Goal: Contribute content: Contribute content

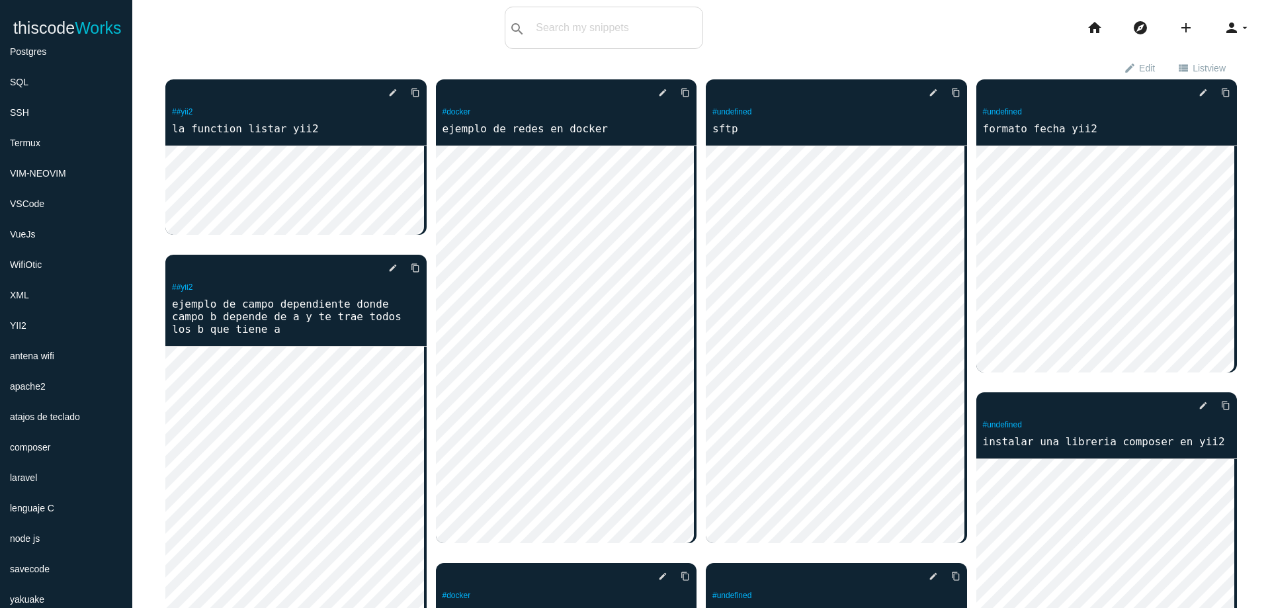
scroll to position [602, 0]
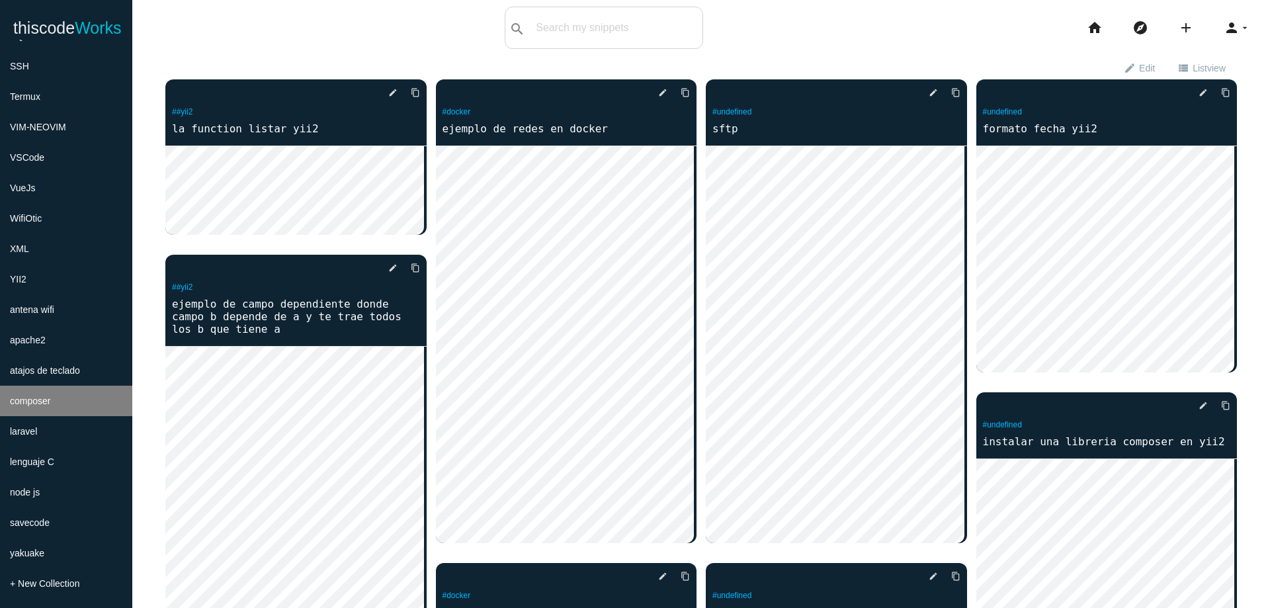
click at [87, 405] on li "composer" at bounding box center [66, 401] width 132 height 30
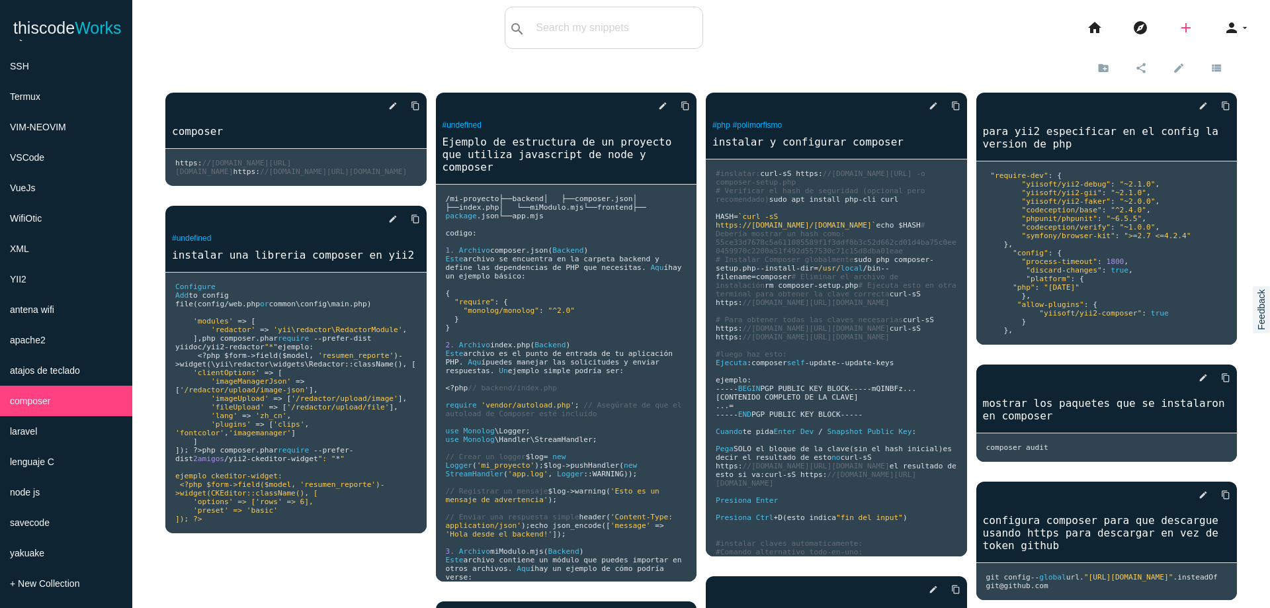
click at [1178, 27] on icon "add" at bounding box center [1186, 28] width 16 height 42
click at [1179, 27] on icon "code" at bounding box center [1187, 23] width 16 height 15
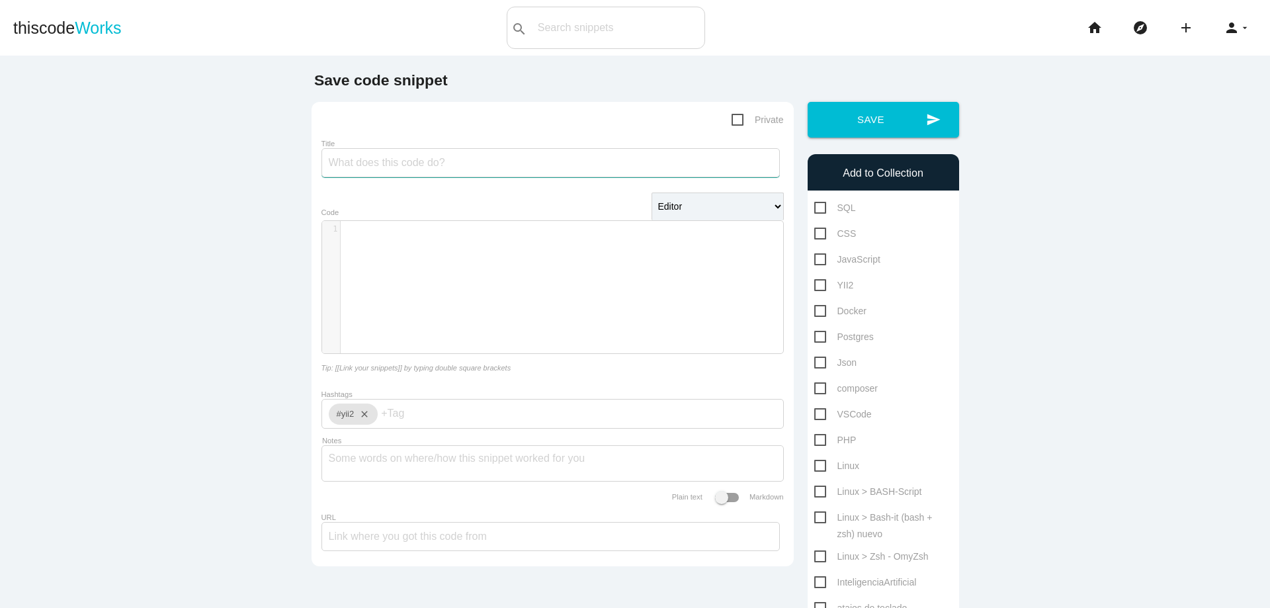
click at [585, 173] on input "Title" at bounding box center [550, 162] width 458 height 29
type input "descargargar la carpeta de laravel y yii2"
click at [571, 257] on div "​ x 1 ​" at bounding box center [562, 297] width 481 height 152
type textarea "laravel"
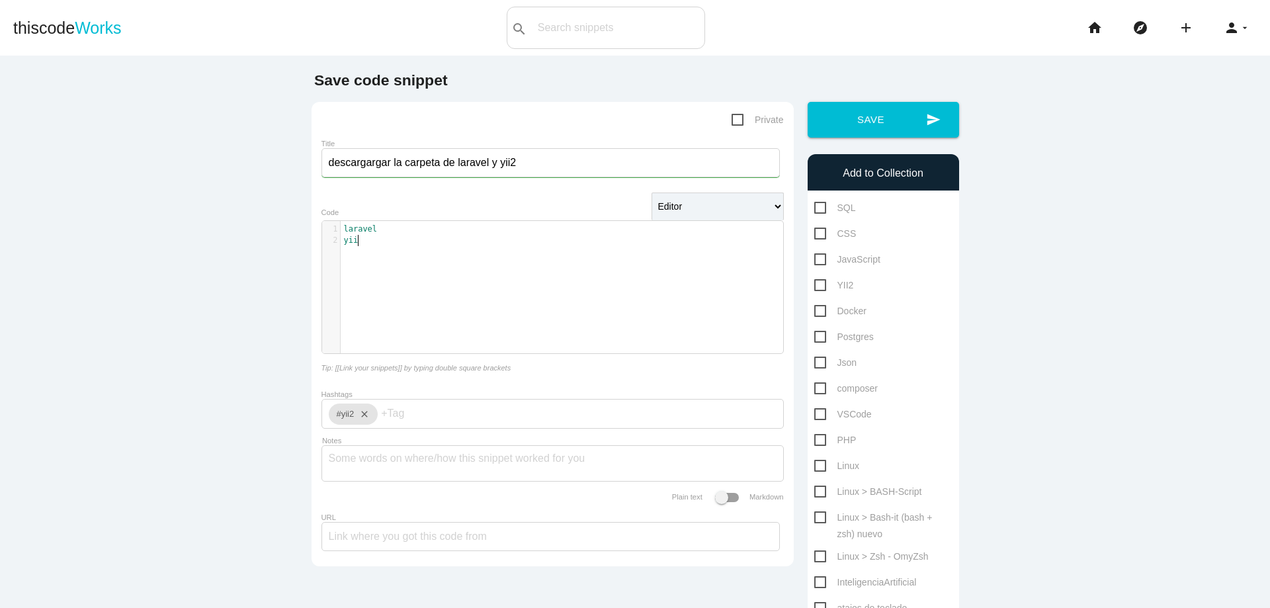
scroll to position [4, 11]
type textarea "yii2:"
type textarea ":"
click at [451, 250] on pre "yii2 :" at bounding box center [567, 251] width 452 height 11
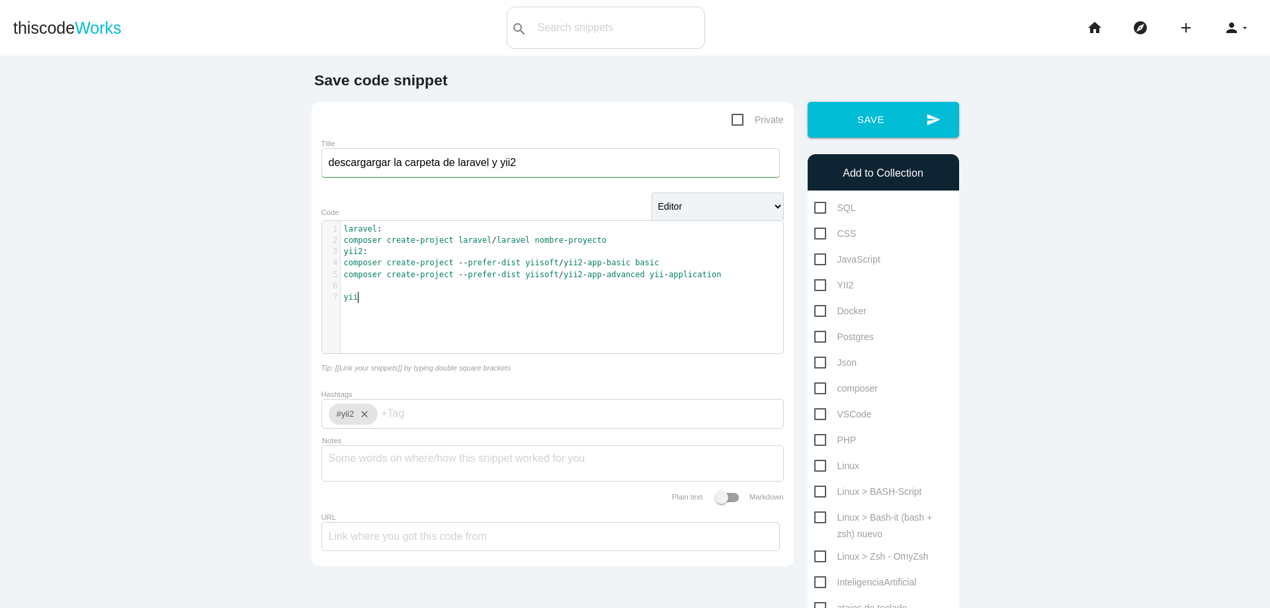
type textarea "yii3"
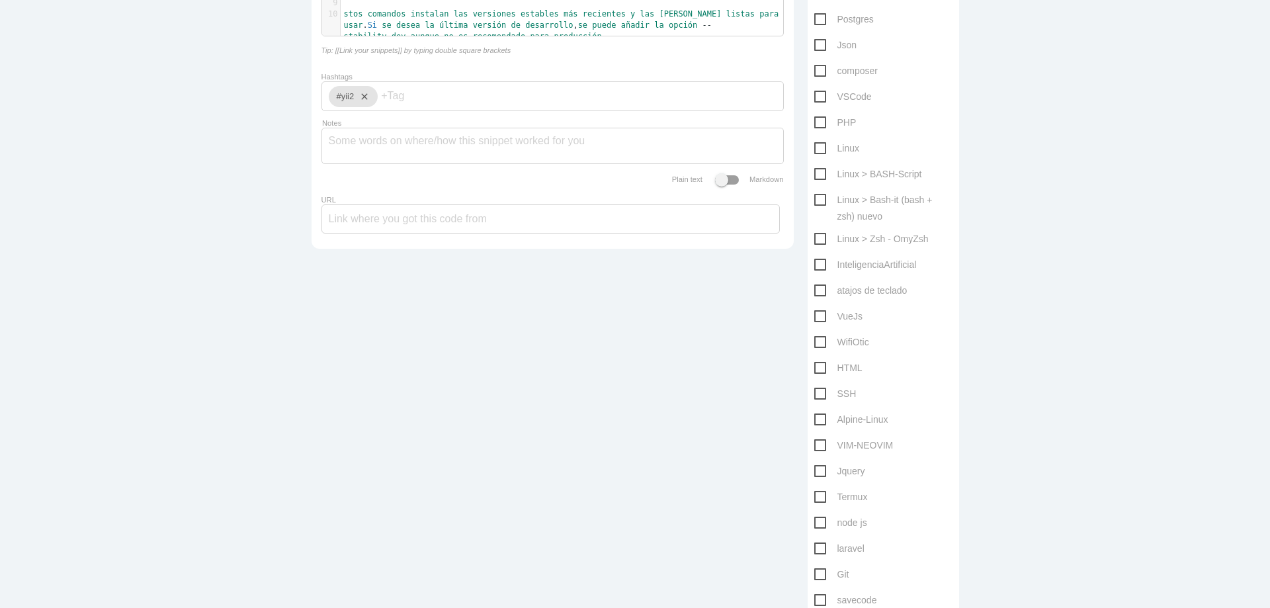
scroll to position [159, 0]
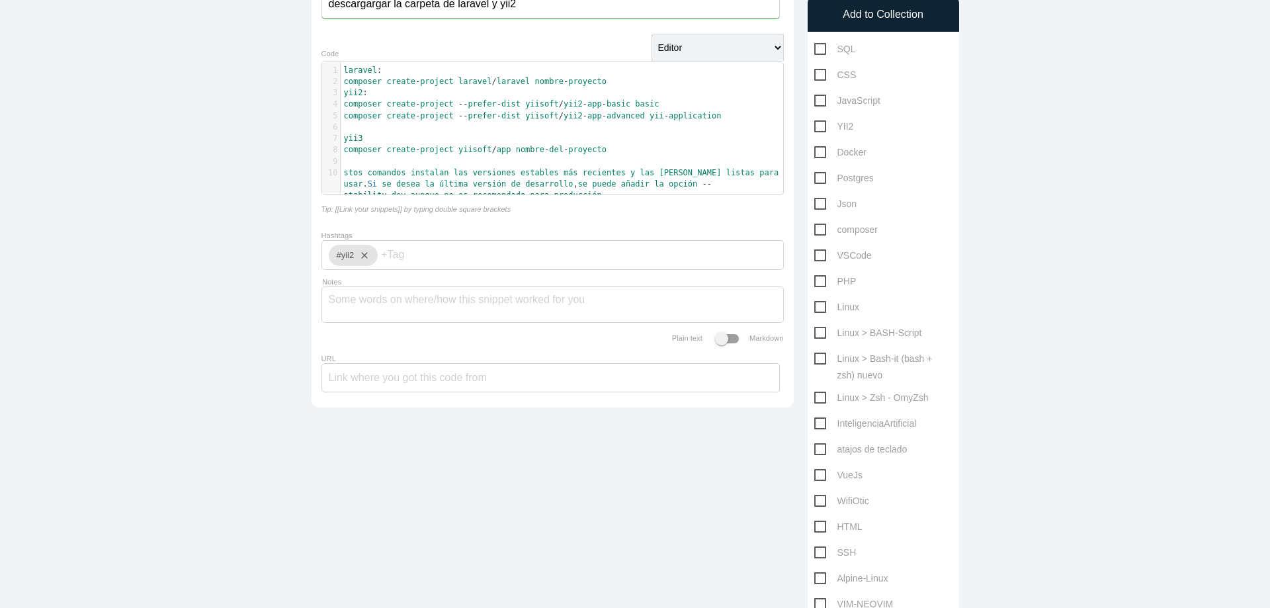
click at [814, 229] on span "composer" at bounding box center [846, 230] width 64 height 17
click at [814, 229] on input "composer" at bounding box center [818, 226] width 9 height 9
checkbox input "true"
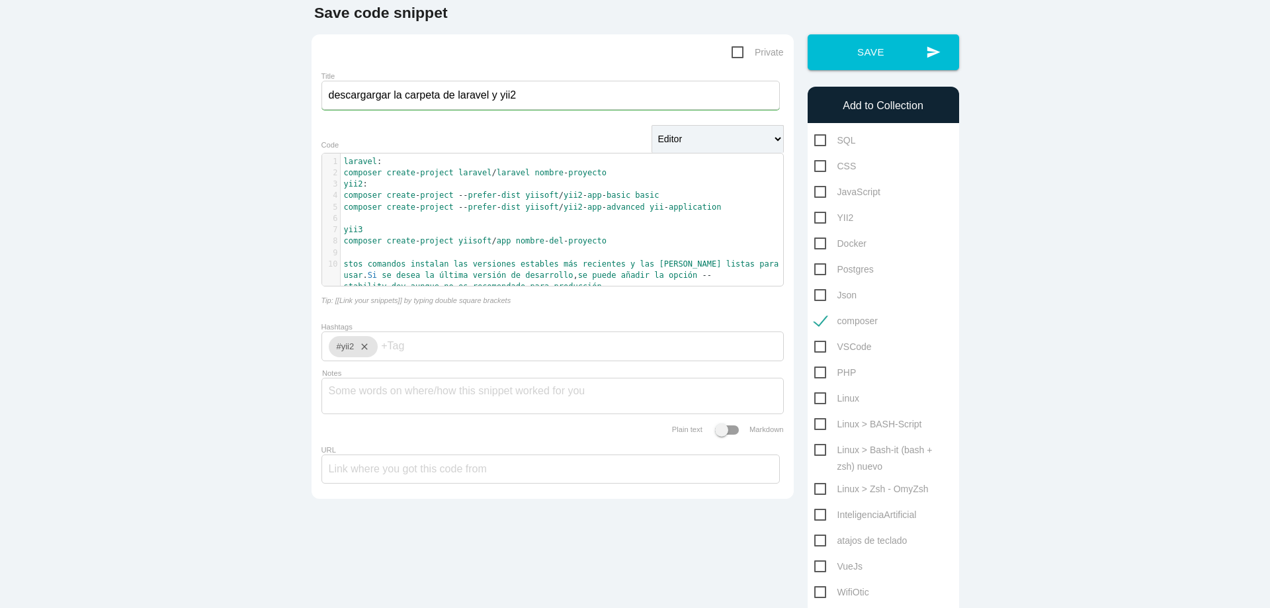
scroll to position [0, 0]
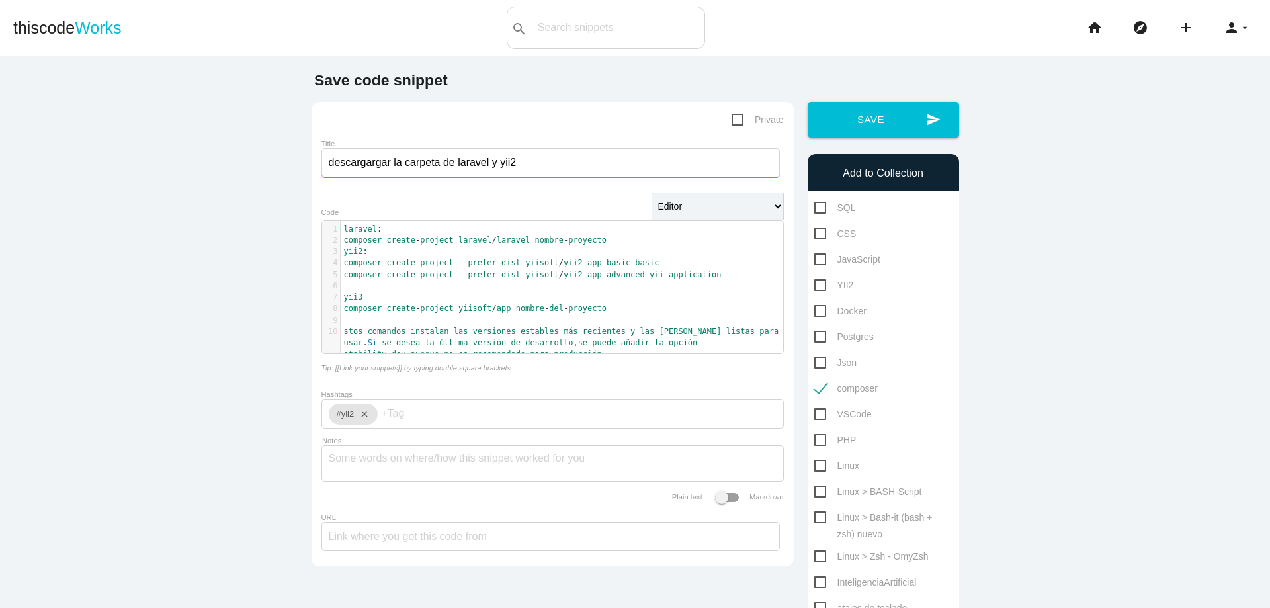
click at [521, 167] on input "descargargar la carpeta de laravel y yii2" at bounding box center [550, 162] width 458 height 29
type input "descargargar la carpeta de laravel y yii2 con composer"
click at [867, 114] on button "send Save" at bounding box center [883, 120] width 151 height 36
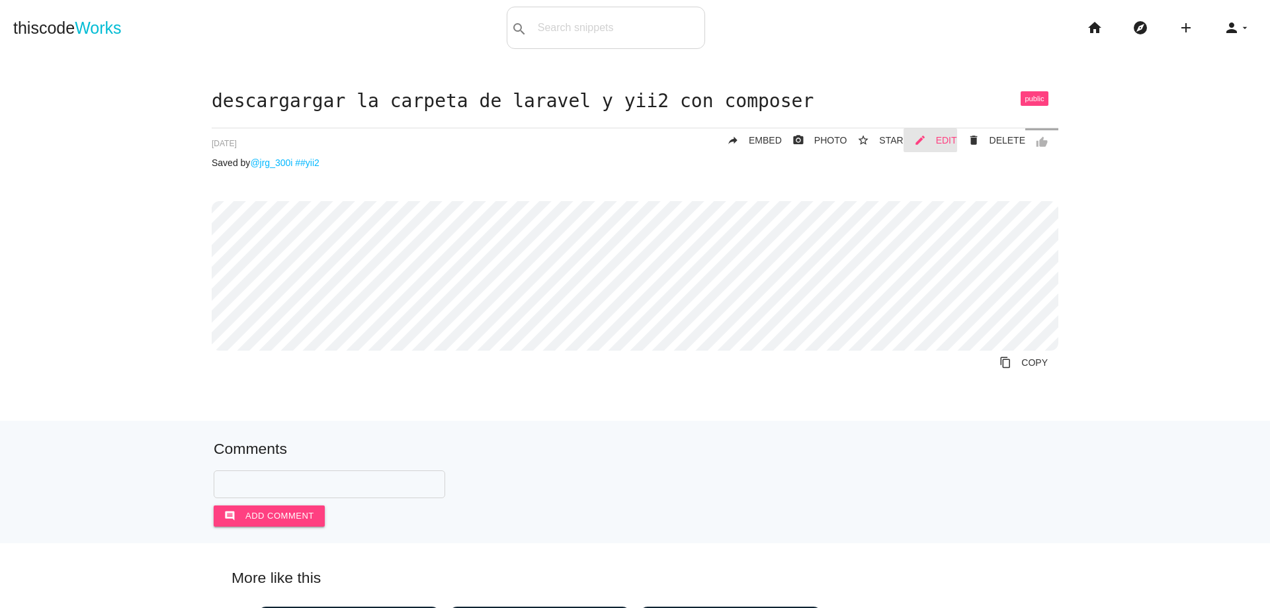
click at [936, 138] on span "EDIT" at bounding box center [946, 140] width 21 height 11
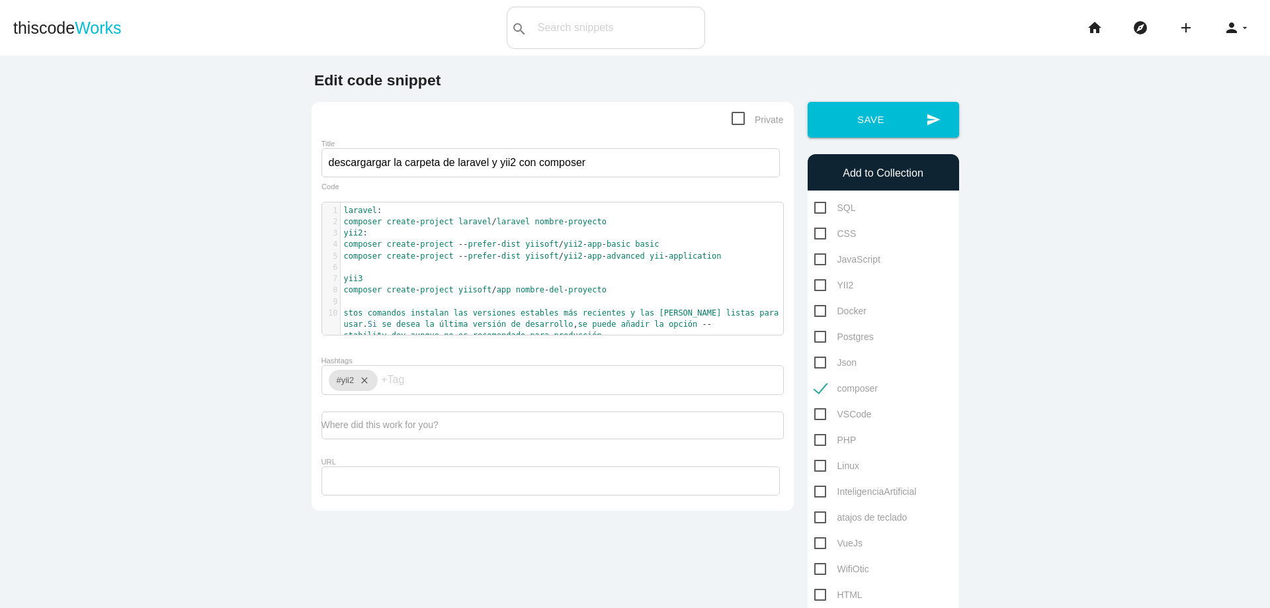
scroll to position [4, 0]
click at [602, 339] on pre "stos comandos instalan las versiones estables más recientes y las crean listas …" at bounding box center [567, 325] width 452 height 34
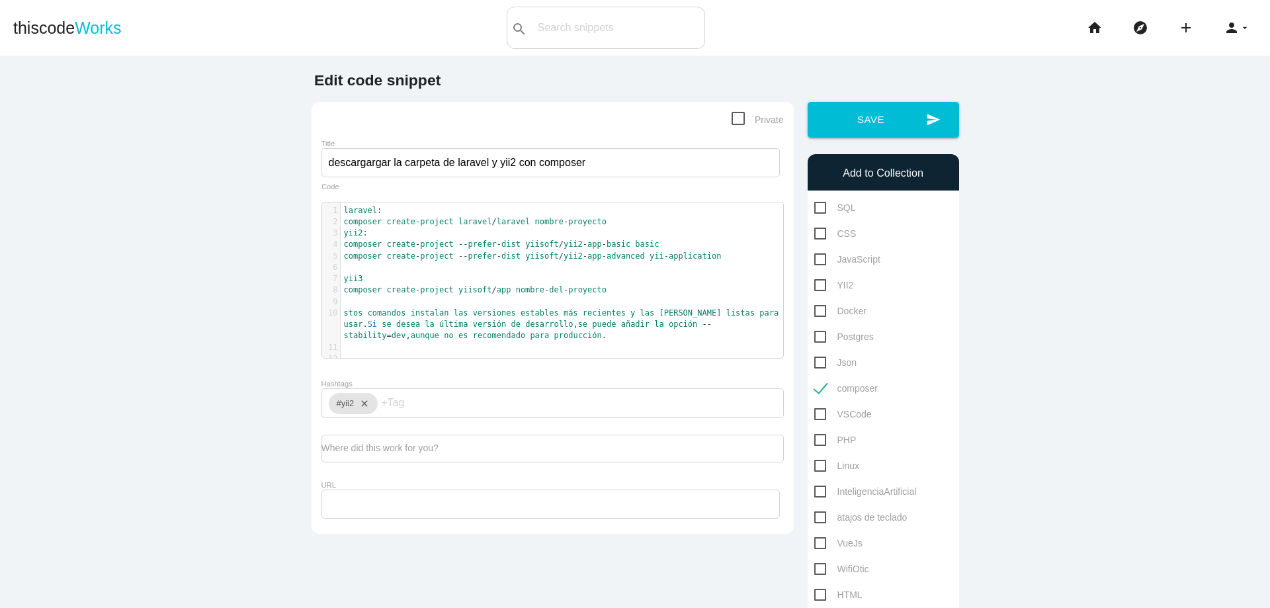
paste textarea "text"
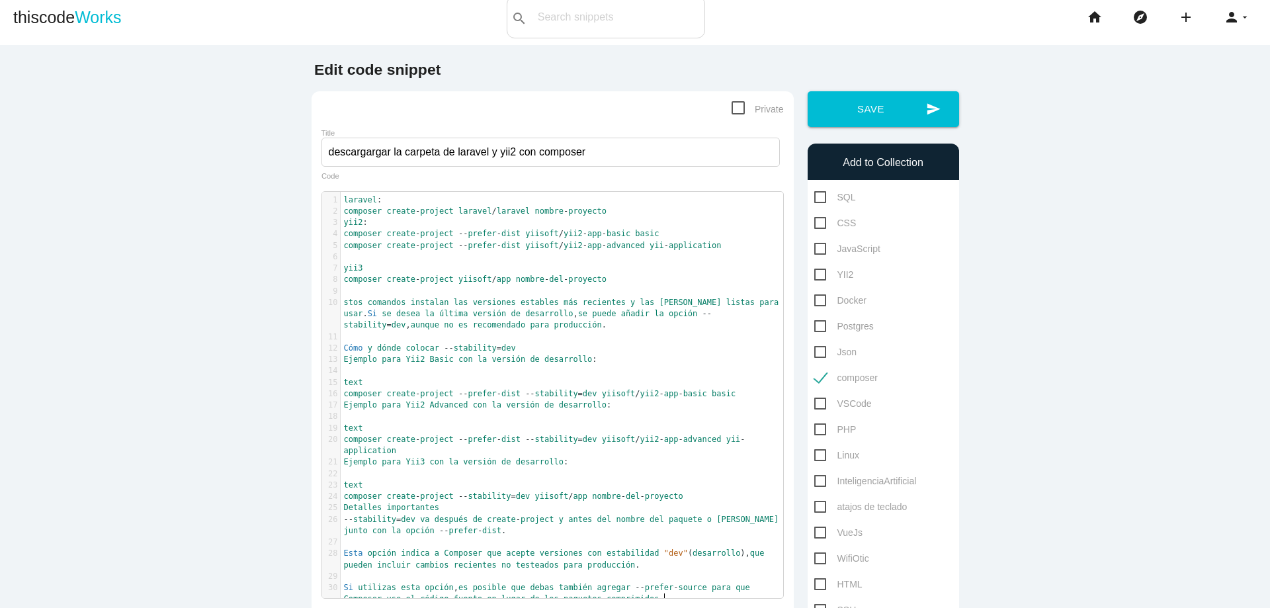
click at [474, 383] on pre "text" at bounding box center [567, 382] width 452 height 11
type textarea "text"
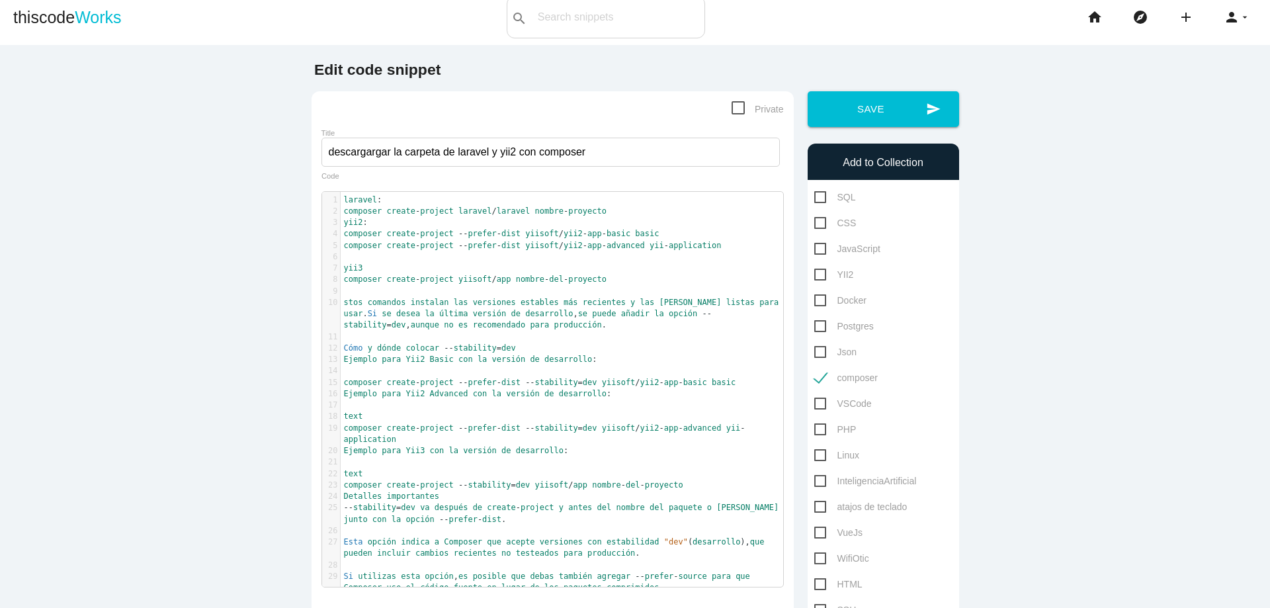
click at [391, 411] on pre "text" at bounding box center [567, 416] width 452 height 11
type textarea "text"
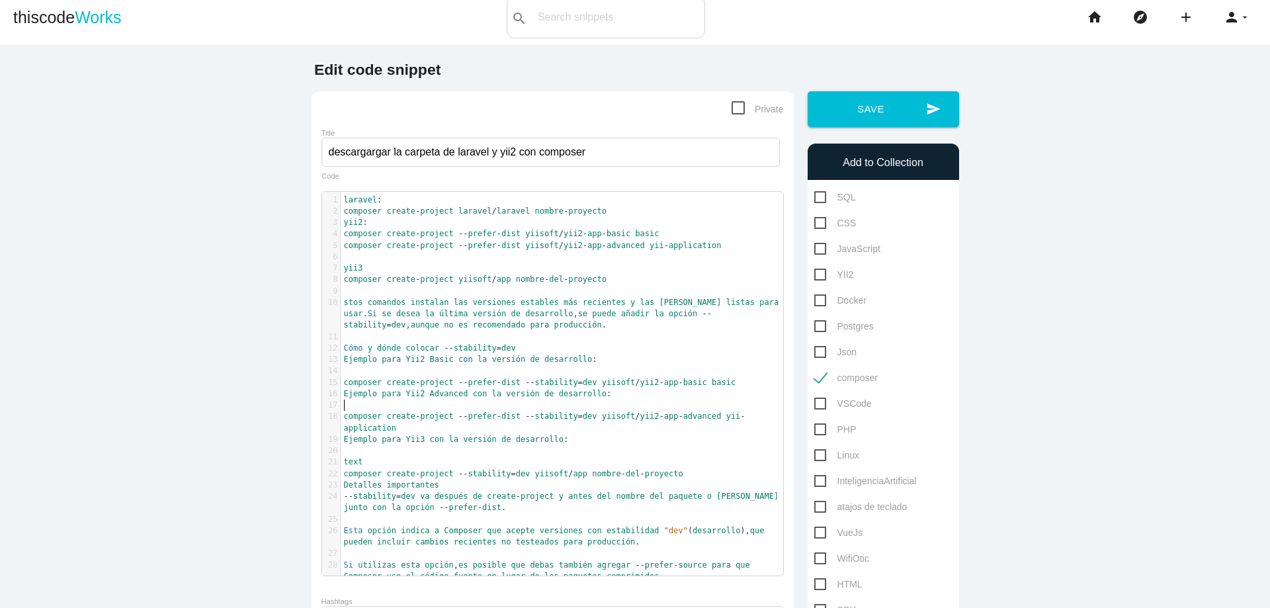
click at [402, 464] on pre "text" at bounding box center [567, 461] width 452 height 11
type textarea "text"
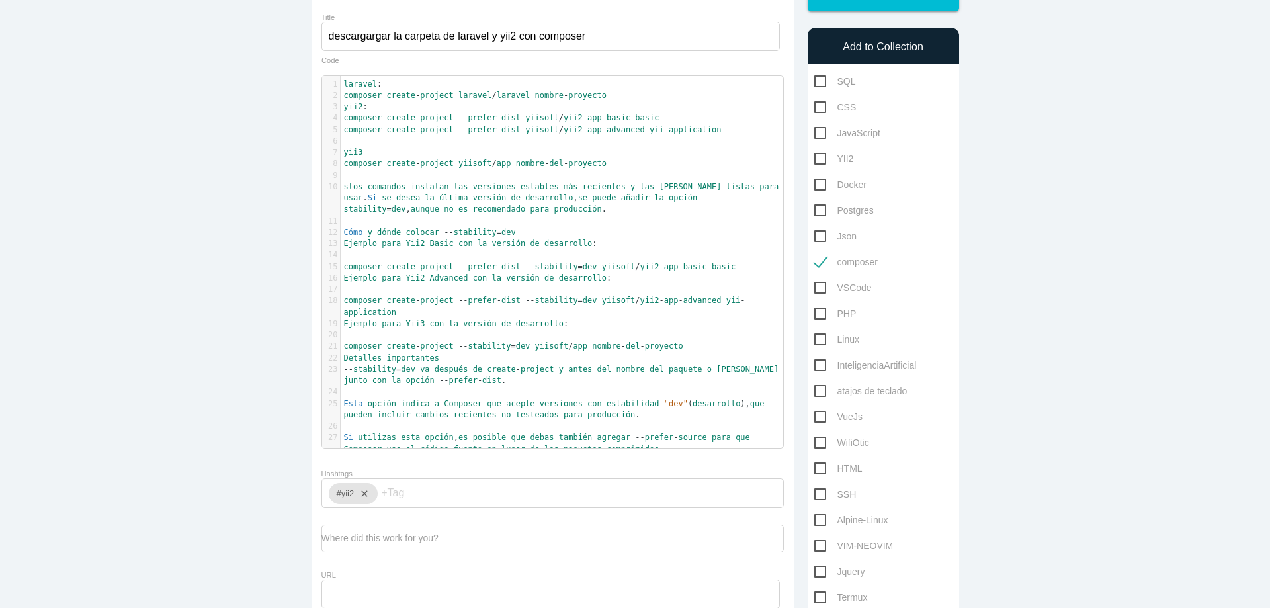
scroll to position [90, 0]
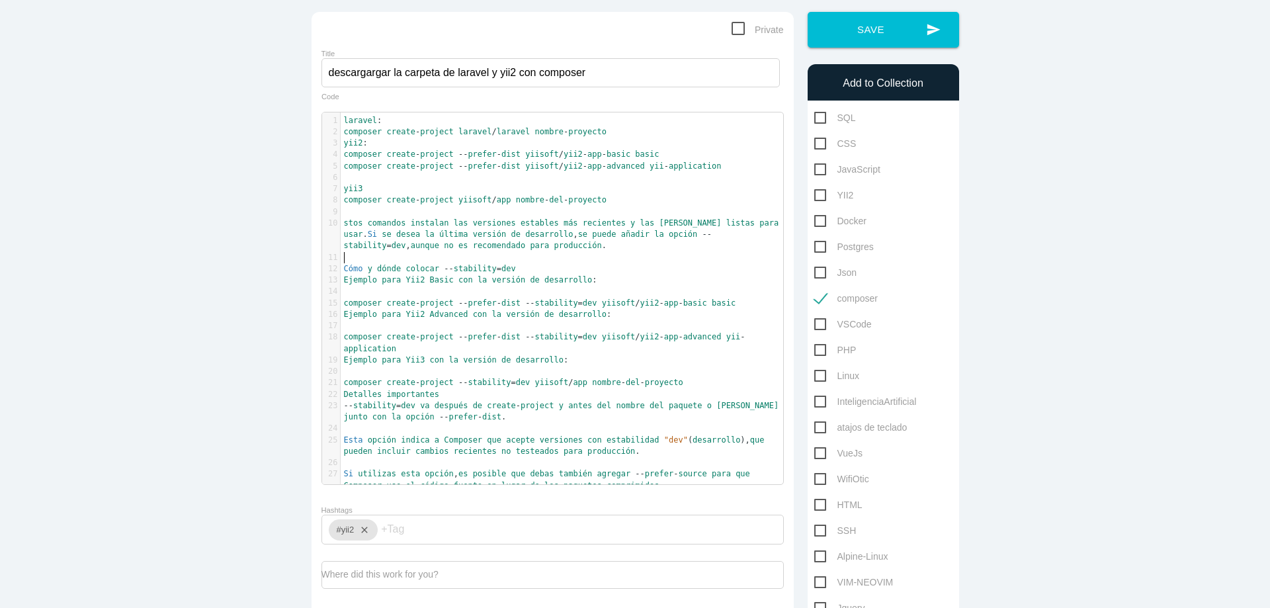
click at [369, 257] on pre "​" at bounding box center [567, 257] width 452 height 11
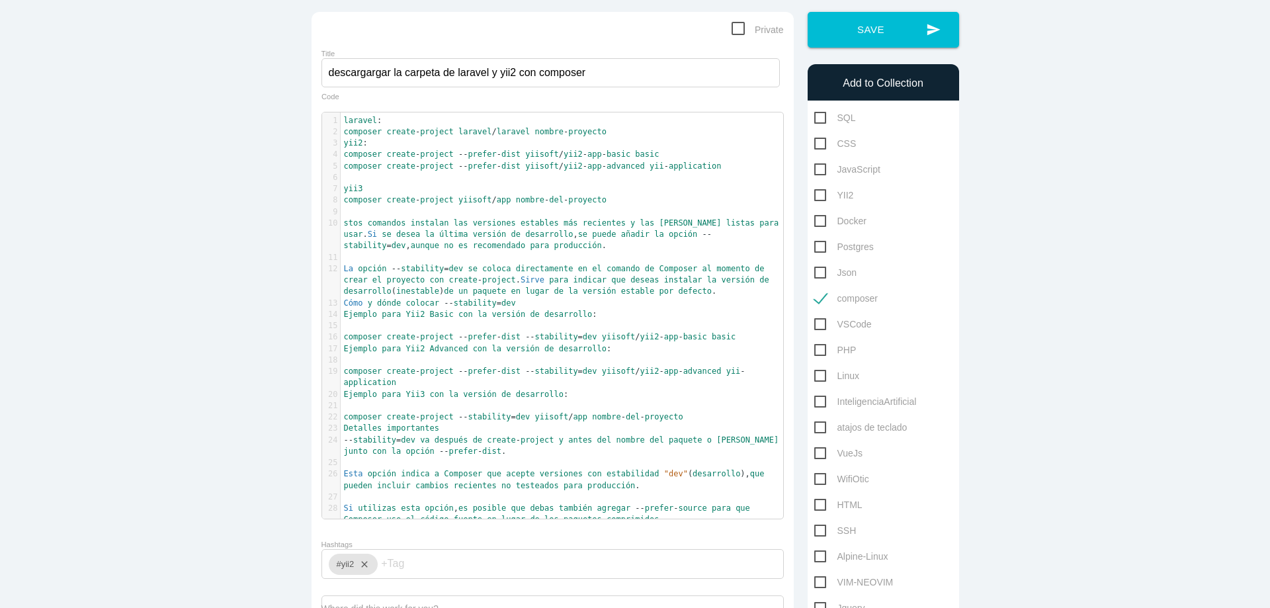
click at [530, 312] on span "de" at bounding box center [534, 314] width 9 height 9
click at [537, 306] on pre "Cómo y dónde colocar -- stability = dev" at bounding box center [567, 303] width 452 height 11
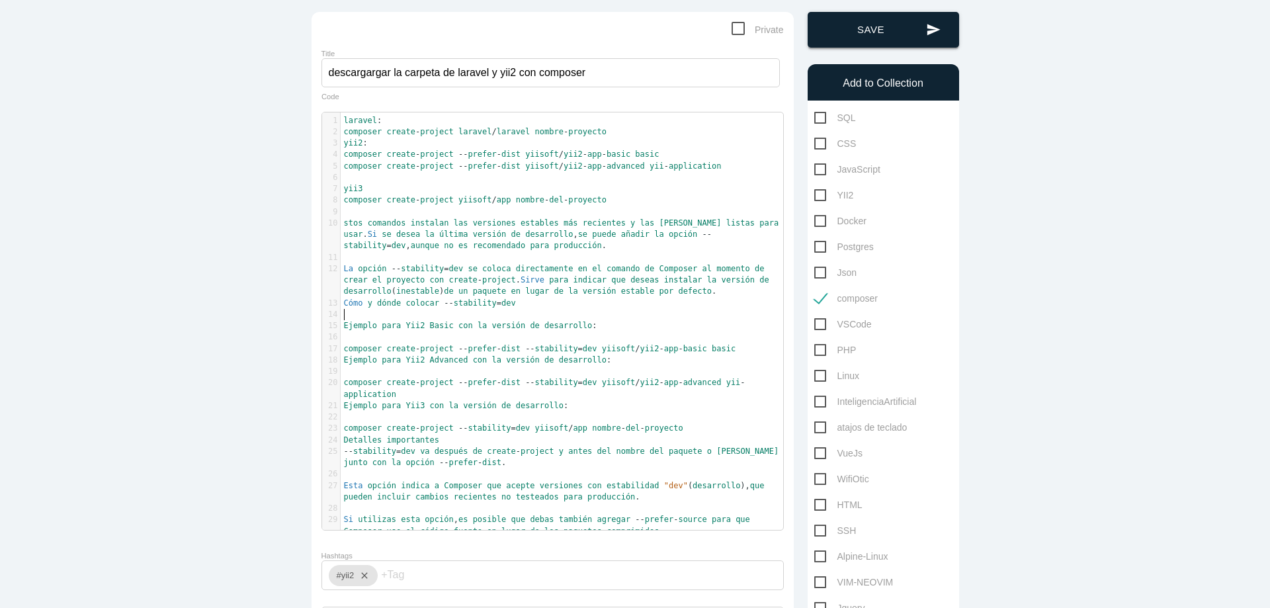
click at [868, 35] on button "send Save" at bounding box center [883, 30] width 151 height 36
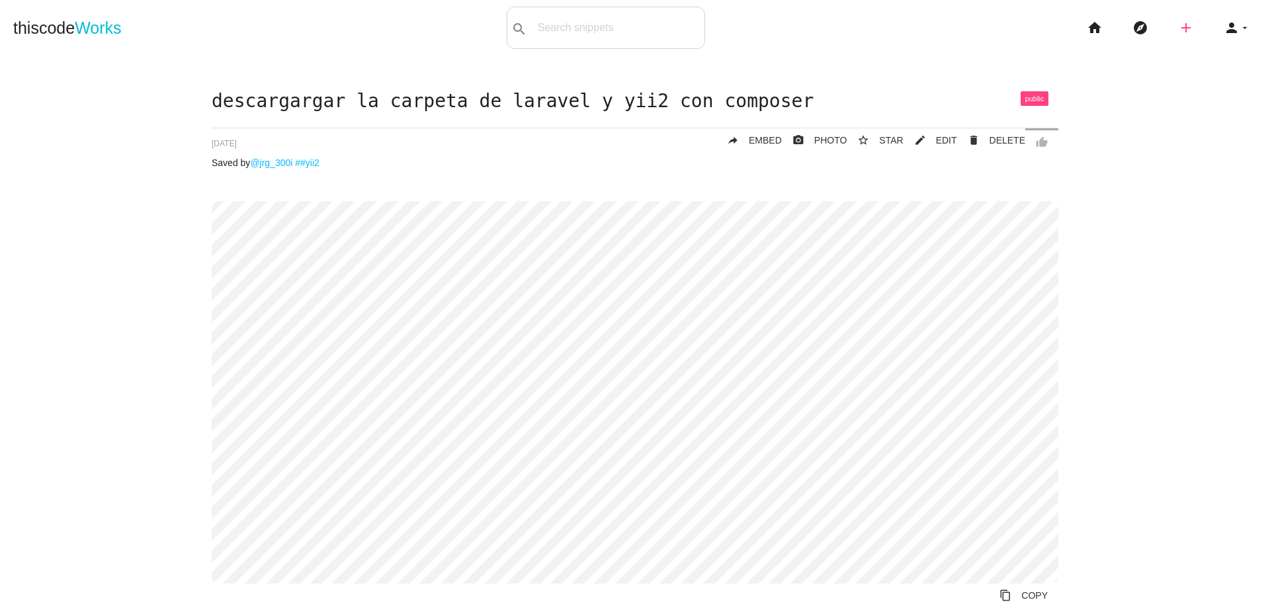
click at [1178, 34] on icon "add" at bounding box center [1186, 28] width 16 height 42
click at [1203, 19] on link "code Snippet" at bounding box center [1214, 23] width 93 height 33
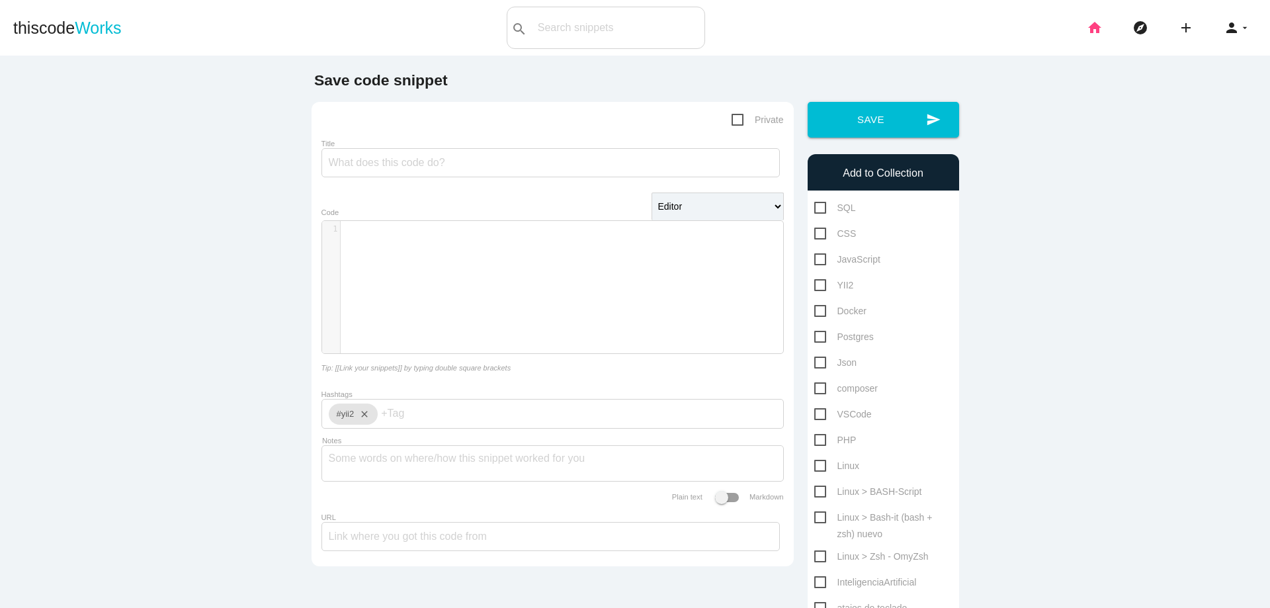
click at [1087, 33] on icon "home" at bounding box center [1095, 28] width 16 height 42
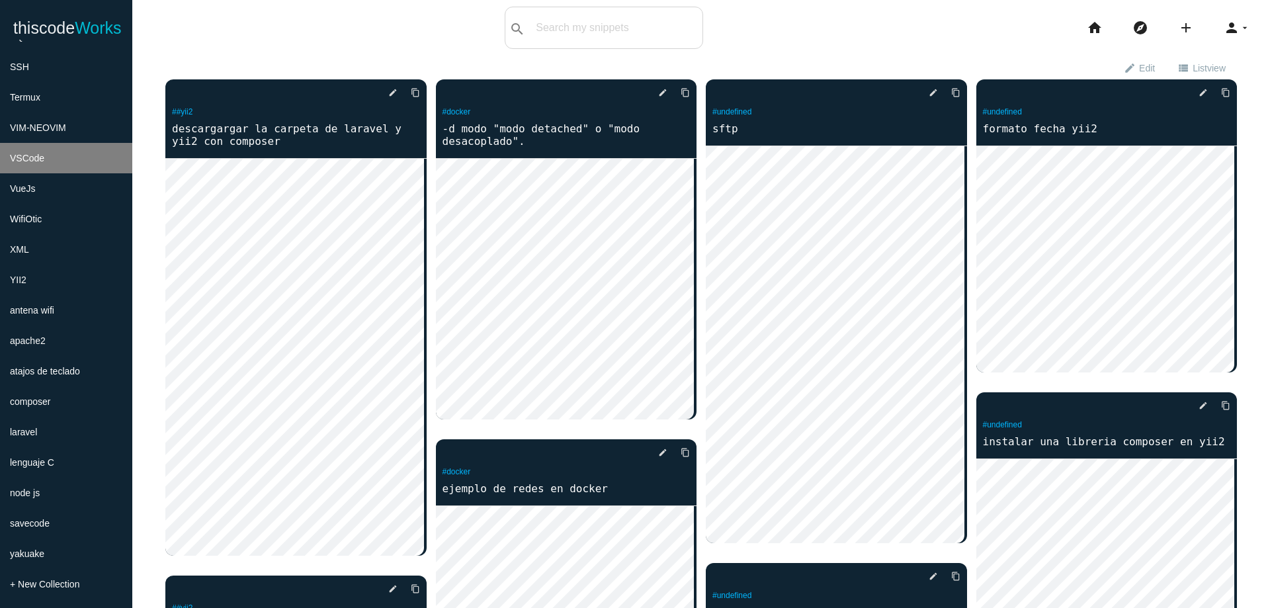
scroll to position [602, 0]
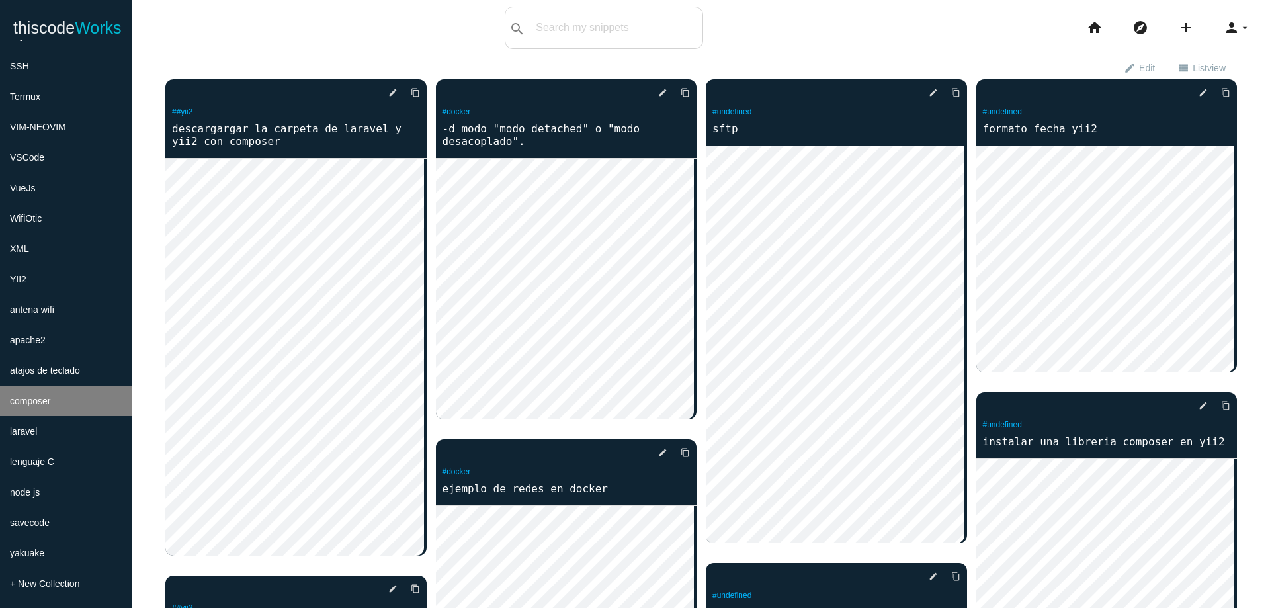
click at [69, 396] on li "composer" at bounding box center [66, 401] width 132 height 30
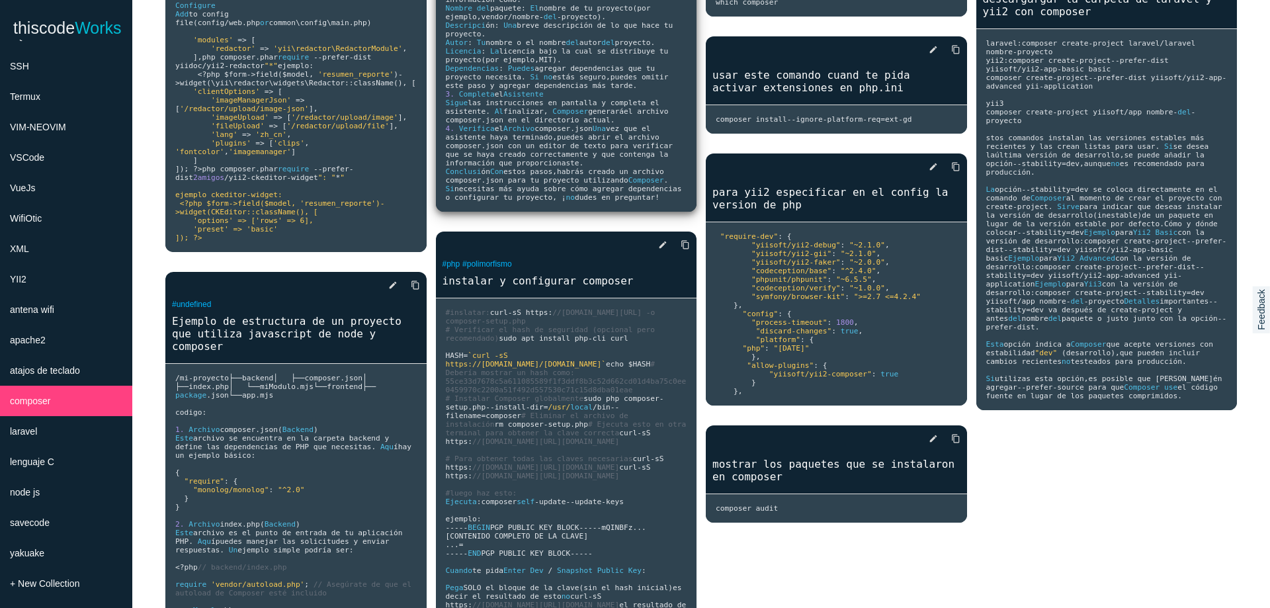
scroll to position [318, 0]
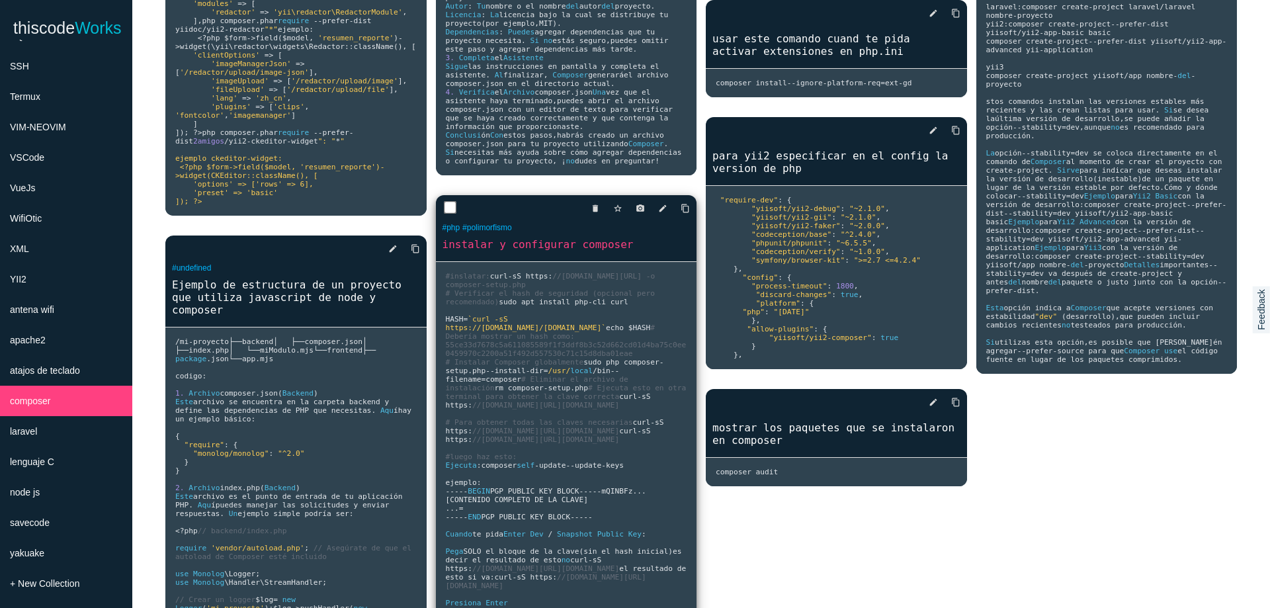
click at [613, 358] on span "# Debería mostrar un hash como: 55ce33d7678c5a611085589f1f3ddf8b3c52d662cd01d4b…" at bounding box center [566, 340] width 241 height 34
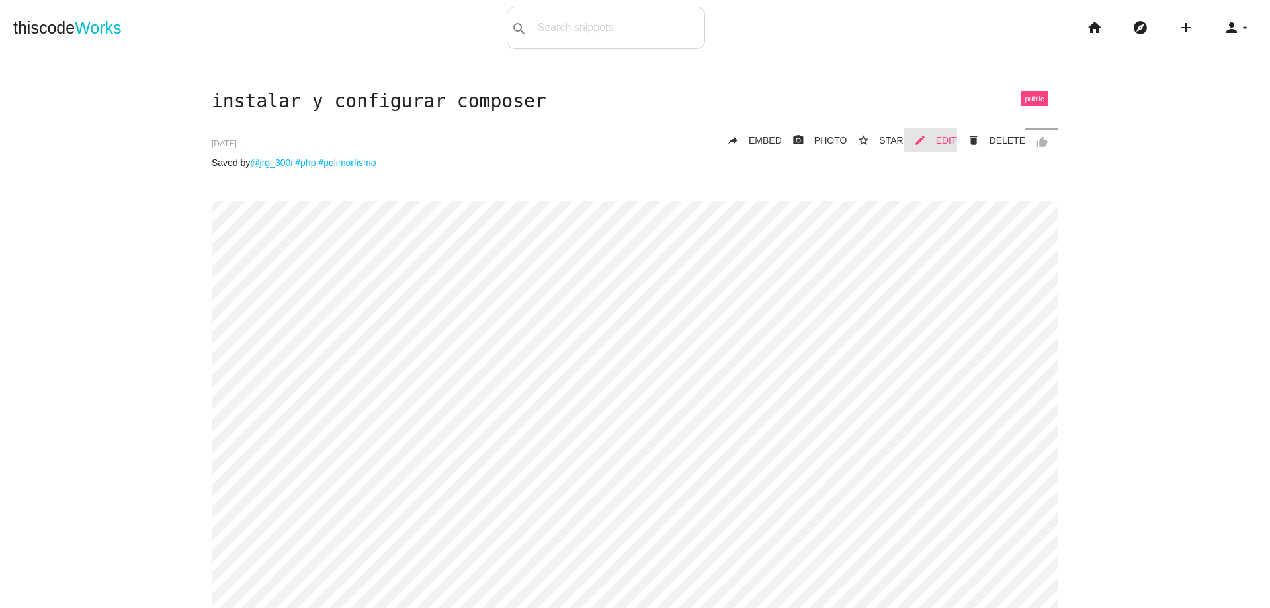
click at [941, 140] on span "EDIT" at bounding box center [946, 140] width 21 height 11
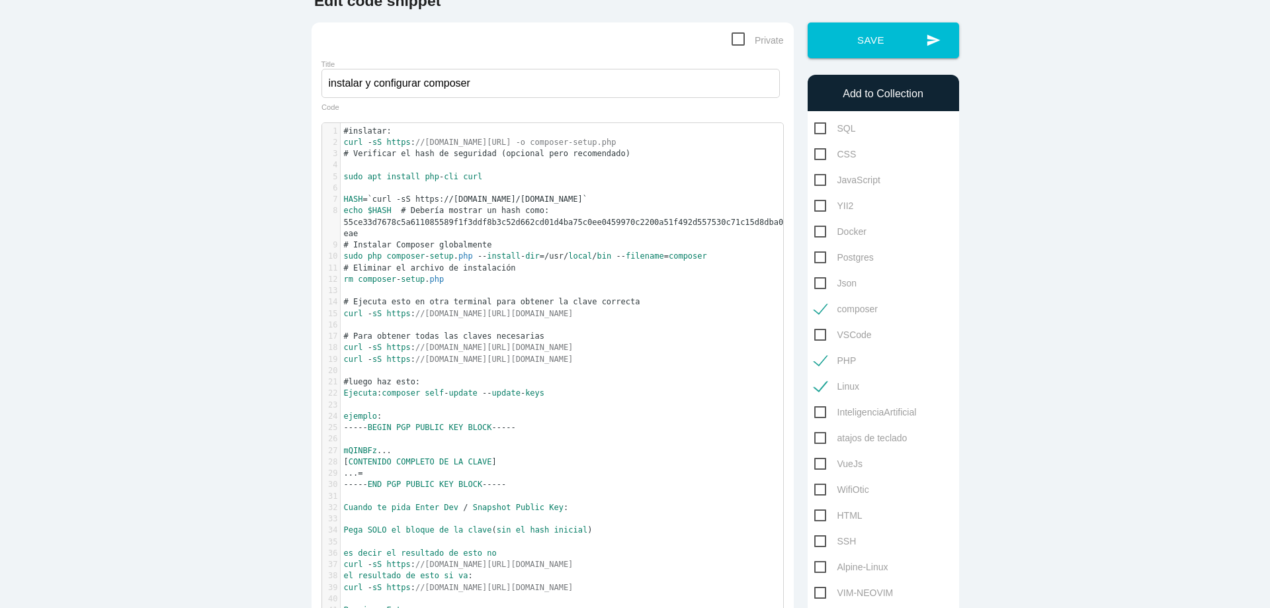
scroll to position [4, 0]
click at [344, 133] on span "#inslatar:" at bounding box center [368, 130] width 48 height 9
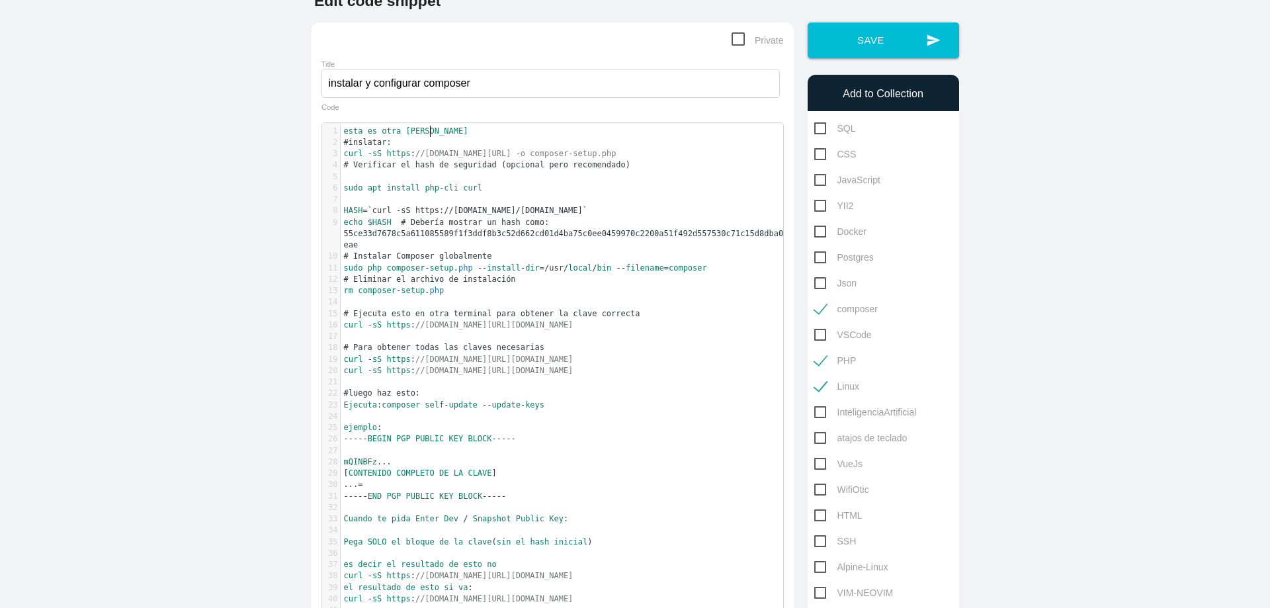
scroll to position [4, 69]
type textarea "esta es otra manera:"
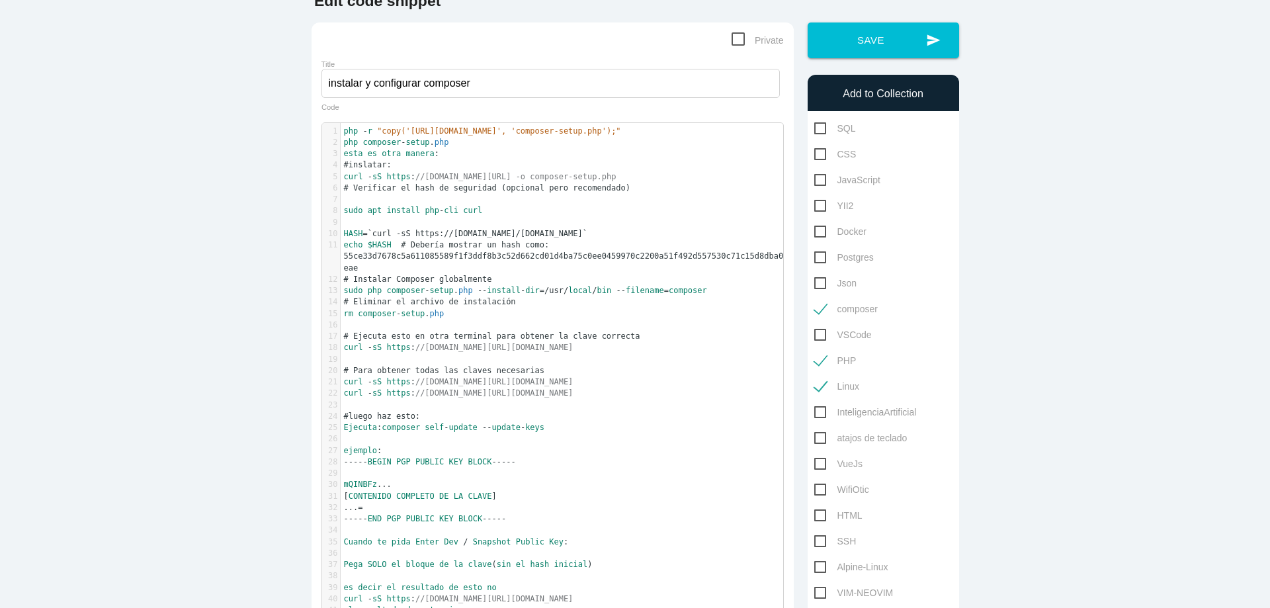
type textarea "\"
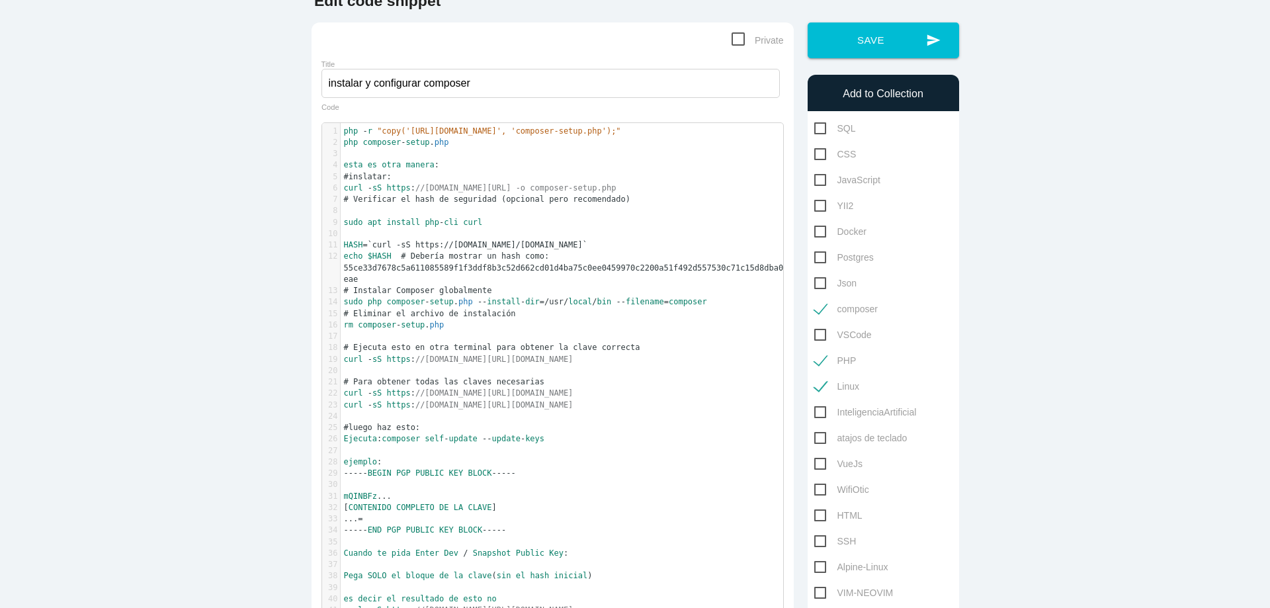
paste textarea "a"
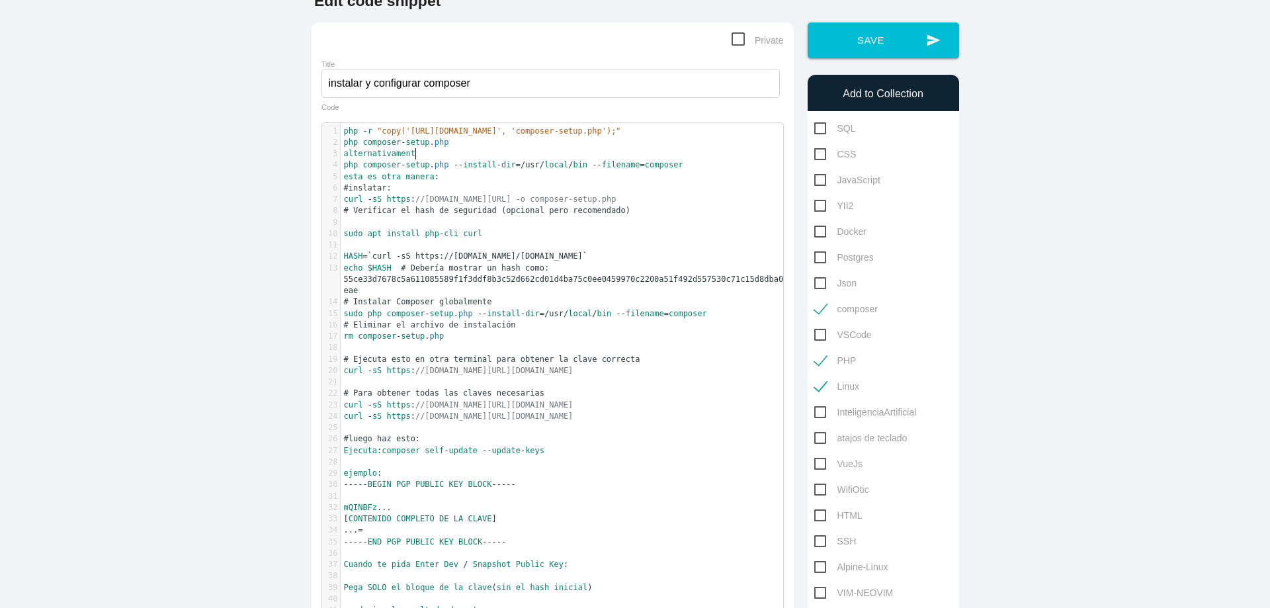
scroll to position [4, 60]
type textarea "alternativamente"
paste textarea
click at [425, 152] on span "os" at bounding box center [429, 153] width 9 height 9
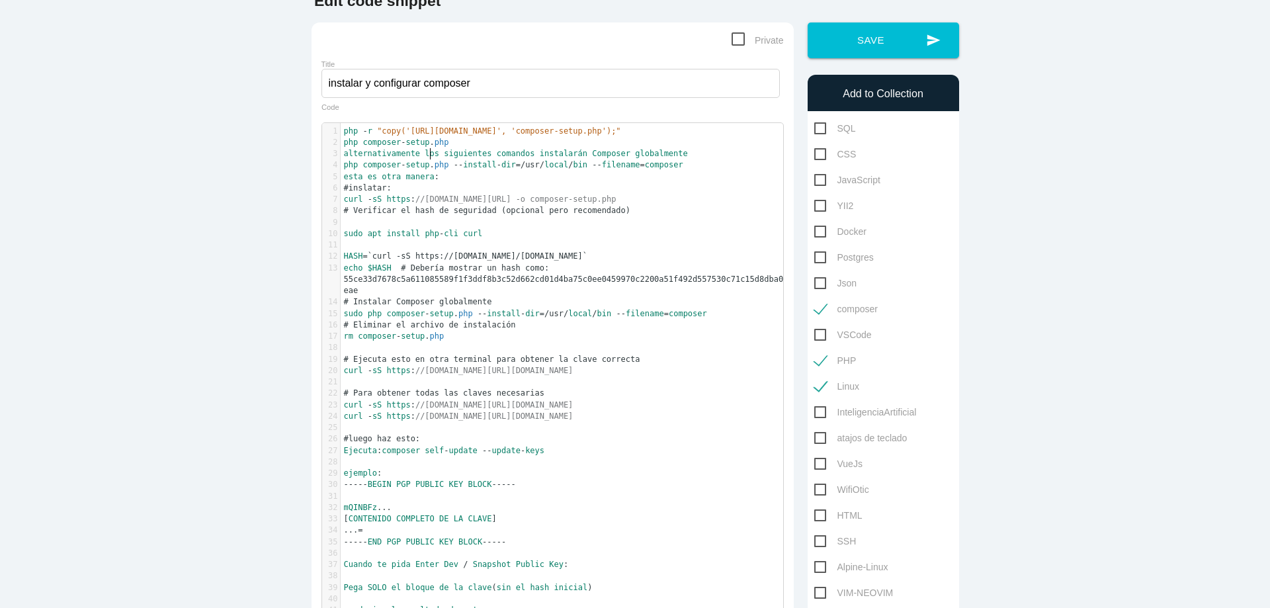
scroll to position [4, 2]
type textarea "l"
click at [693, 165] on pre "php composer - setup . php -- install - dir = /usr/ local / bin -- filename = c…" at bounding box center [567, 164] width 452 height 11
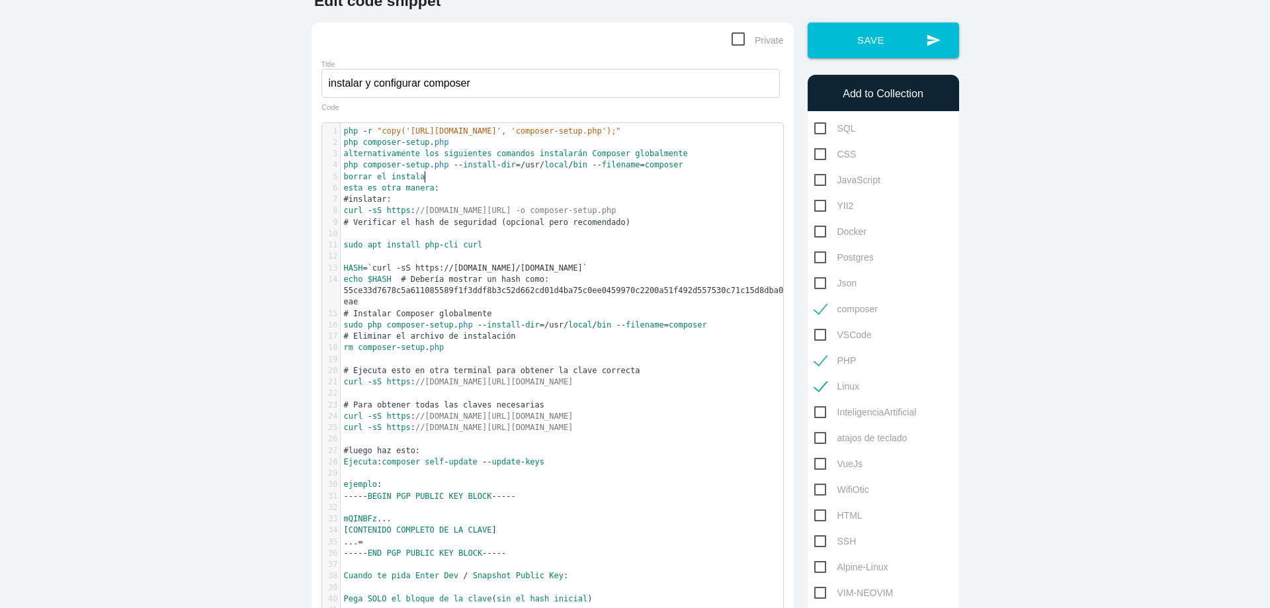
type textarea "borrar el instalador"
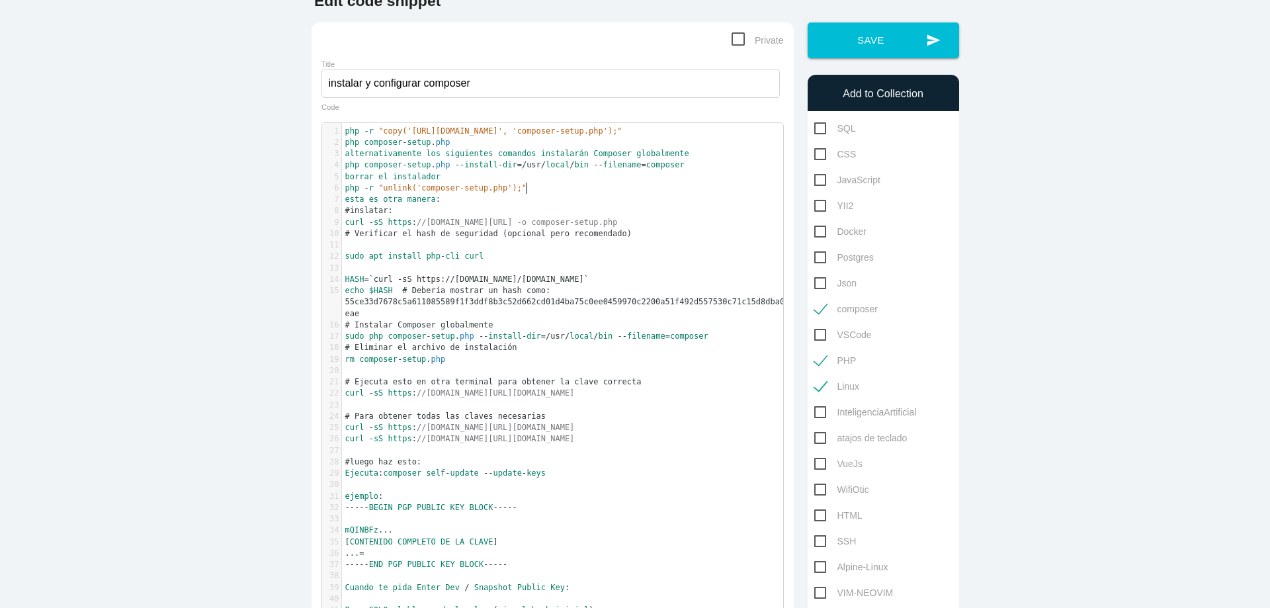
click at [469, 178] on pre "borrar el instalador" at bounding box center [567, 176] width 451 height 11
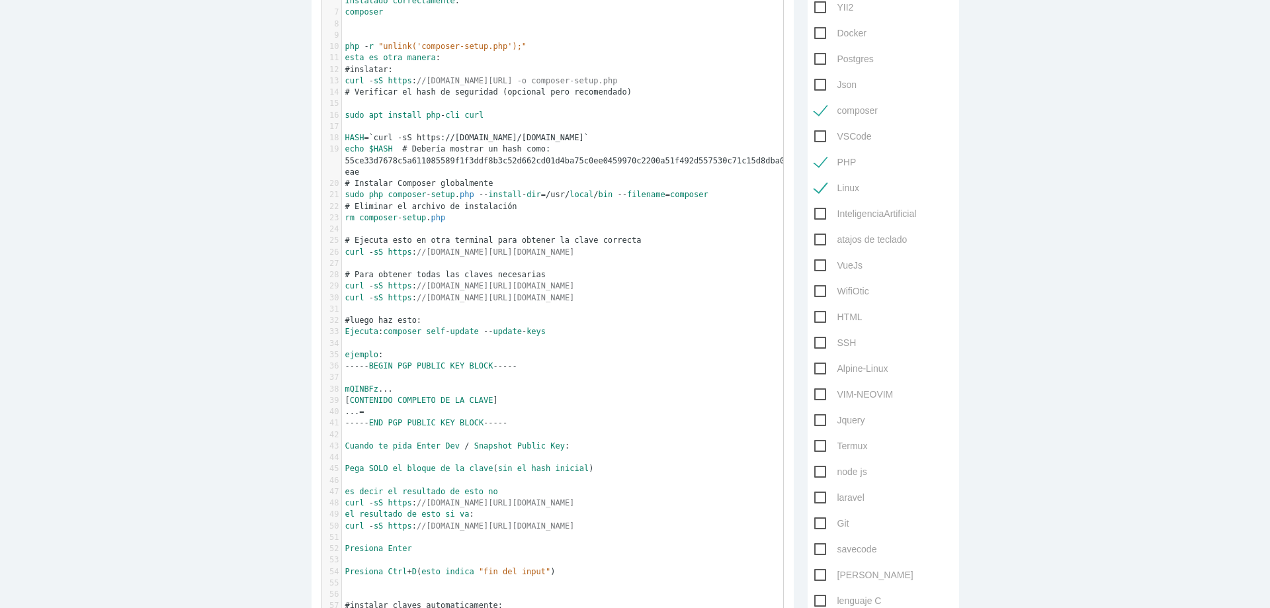
scroll to position [79, 0]
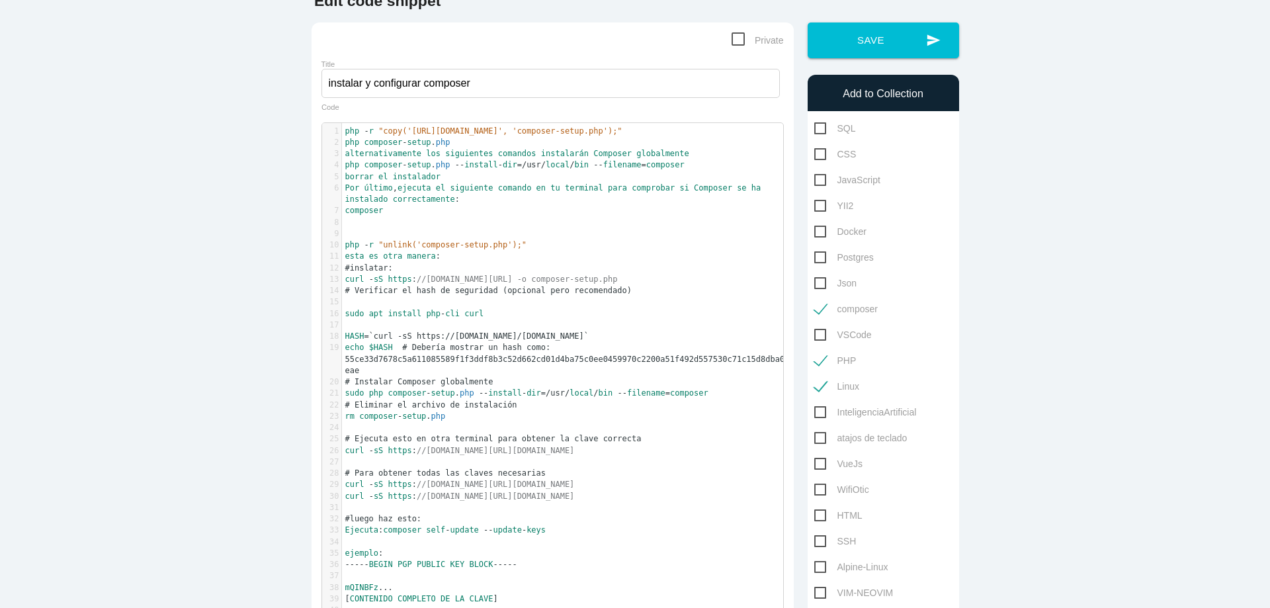
click at [345, 130] on span "php" at bounding box center [352, 130] width 15 height 9
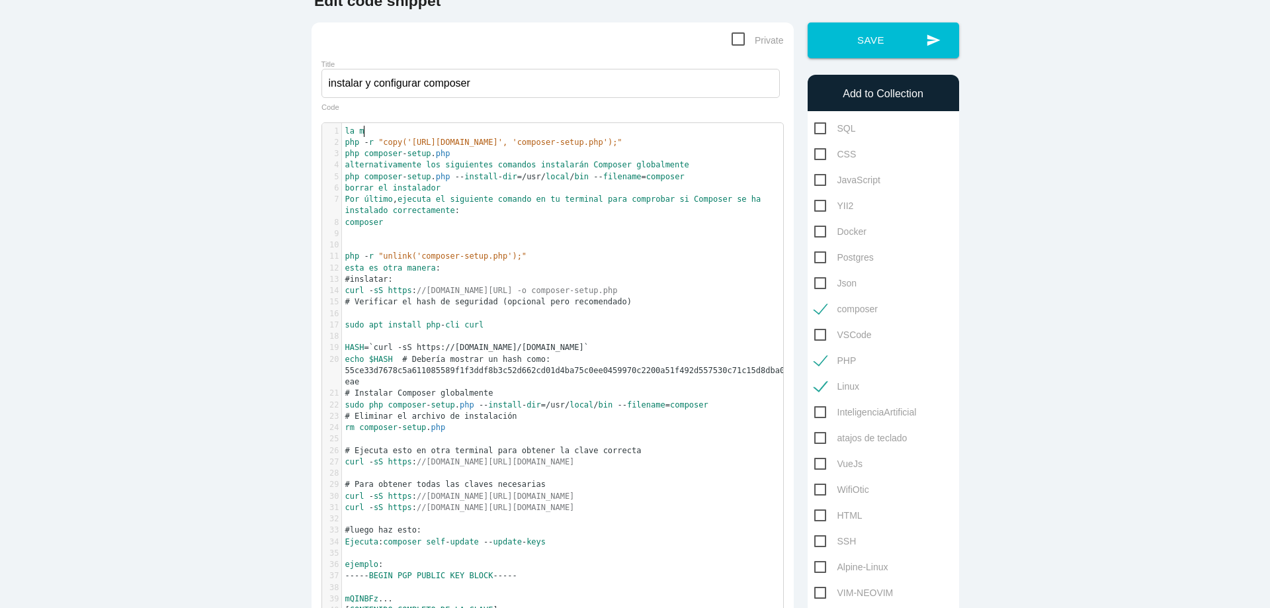
scroll to position [4, 19]
type textarea "la ma"
type textarea "la manera correcta de instalarlo"
click at [414, 215] on span "correctamente" at bounding box center [424, 210] width 62 height 9
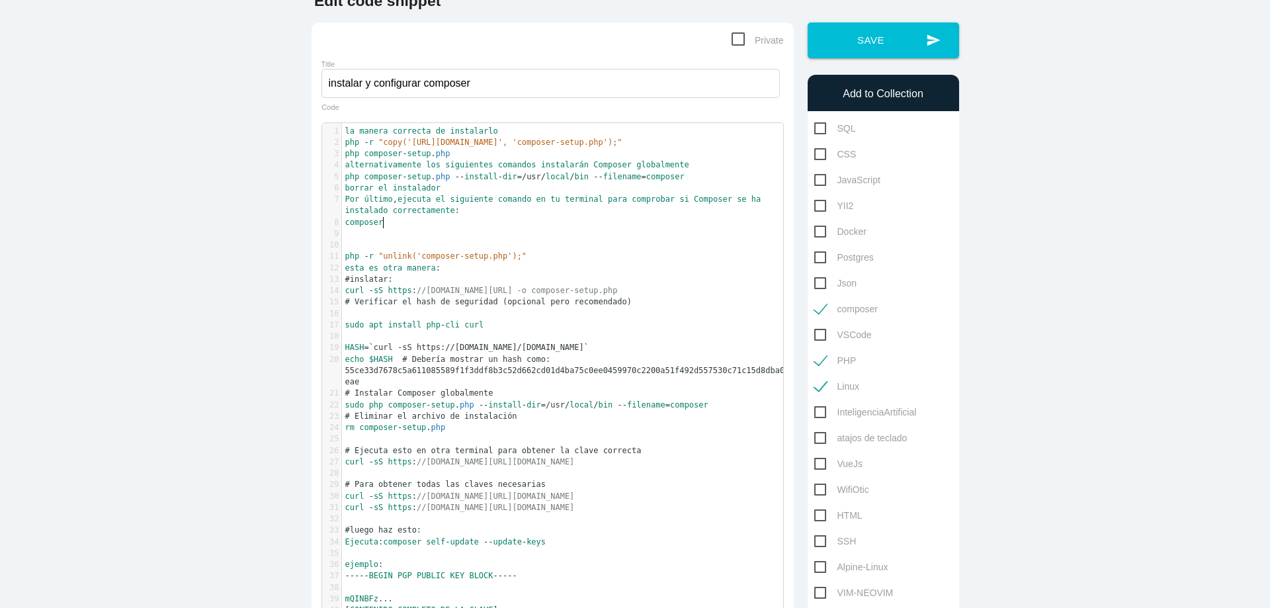
click at [380, 223] on pre "composer" at bounding box center [567, 222] width 451 height 11
type textarea "hp -r "unlink('composer-setup.php');""
drag, startPoint x: 343, startPoint y: 255, endPoint x: 523, endPoint y: 255, distance: 179.3
click at [523, 255] on pre "php - r "unlink('composer-setup.php');"" at bounding box center [567, 256] width 451 height 11
click at [597, 253] on pre "php - r "unlink('composer-setup.php');"" at bounding box center [567, 256] width 451 height 11
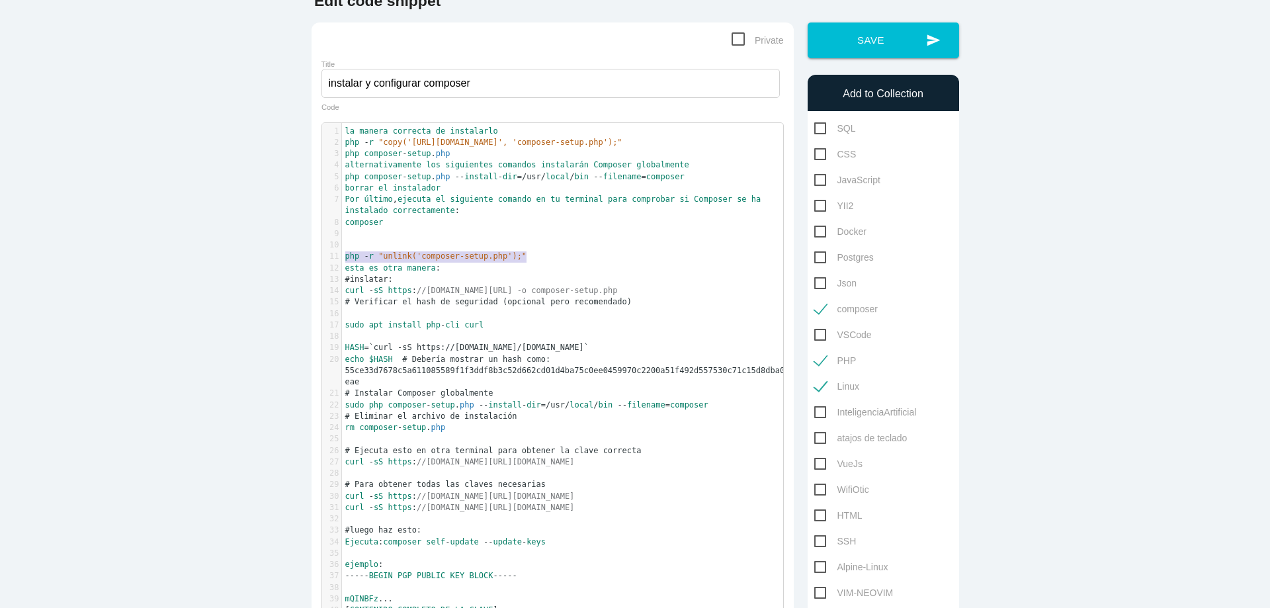
drag, startPoint x: 339, startPoint y: 253, endPoint x: 554, endPoint y: 261, distance: 215.8
click at [560, 261] on pre "php - r "unlink('composer-setup.php');"" at bounding box center [567, 256] width 451 height 11
type textarea "​"
click at [704, 179] on pre "php composer - setup . php -- install - dir = /usr/ local / bin -- filename = c…" at bounding box center [567, 176] width 451 height 11
type textarea "composer"
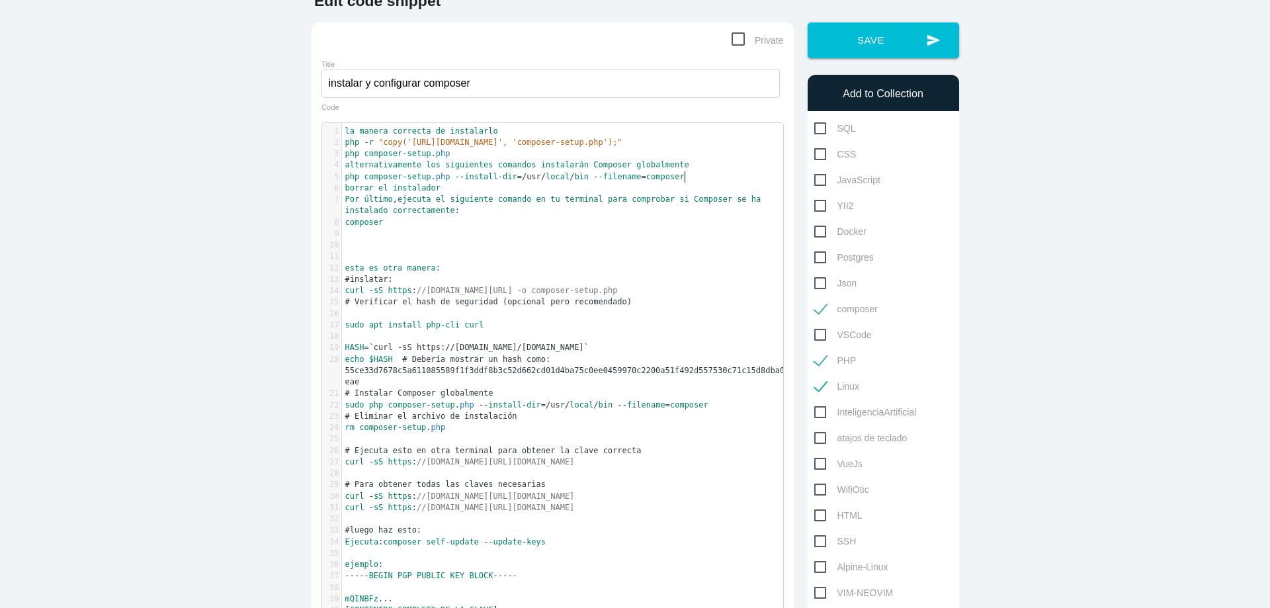
click at [704, 179] on pre "php composer - setup . php -- install - dir = /usr/ local / bin -- filename = c…" at bounding box center [567, 176] width 451 height 11
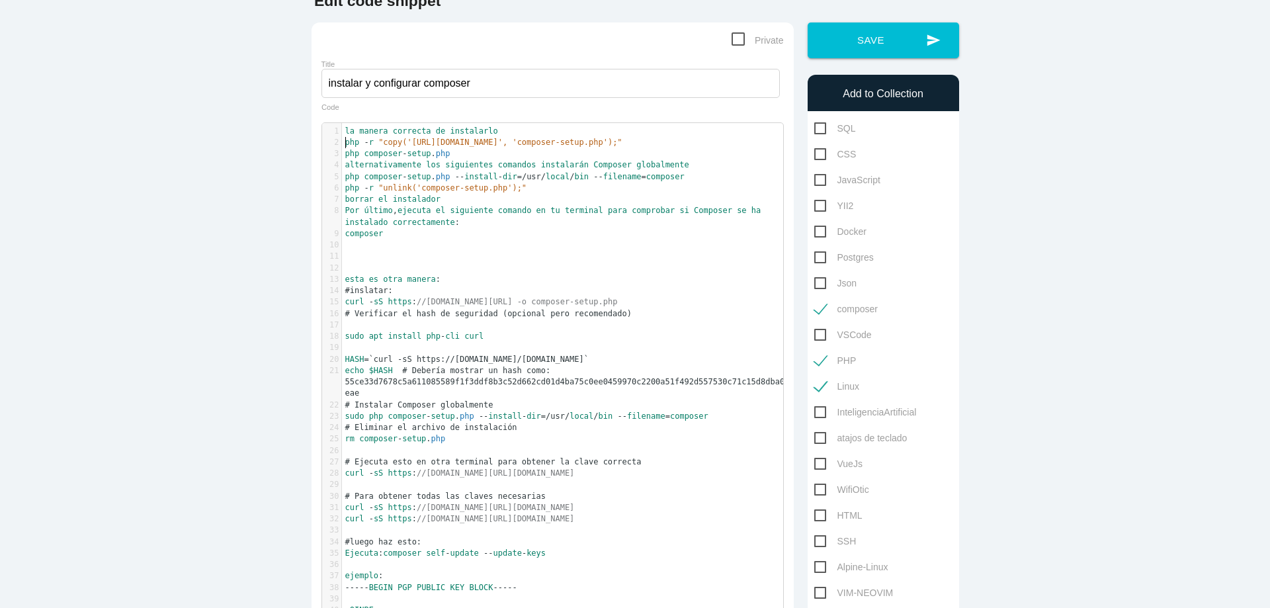
click at [342, 142] on pre "php - r "copy('https://getcomposer.org/installer', 'composer-setup.php');"" at bounding box center [567, 142] width 451 height 11
type textarea "1-"
type textarea ";-"
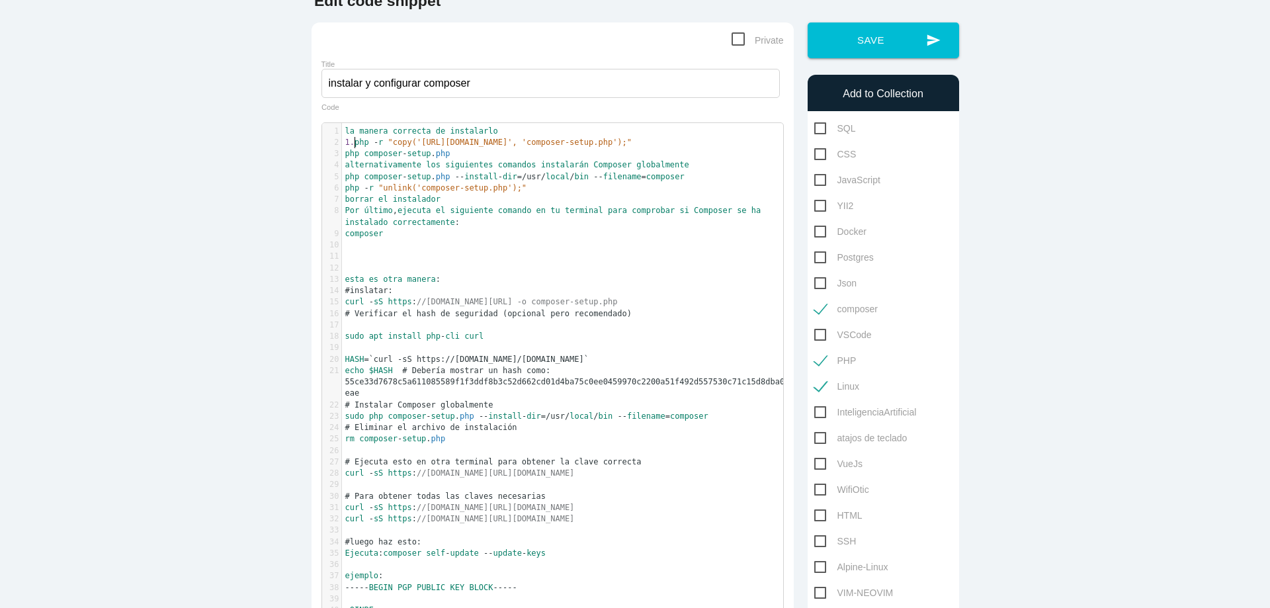
type textarea ".-"
type textarea "2.-"
type textarea "3.-"
type textarea "4.-"
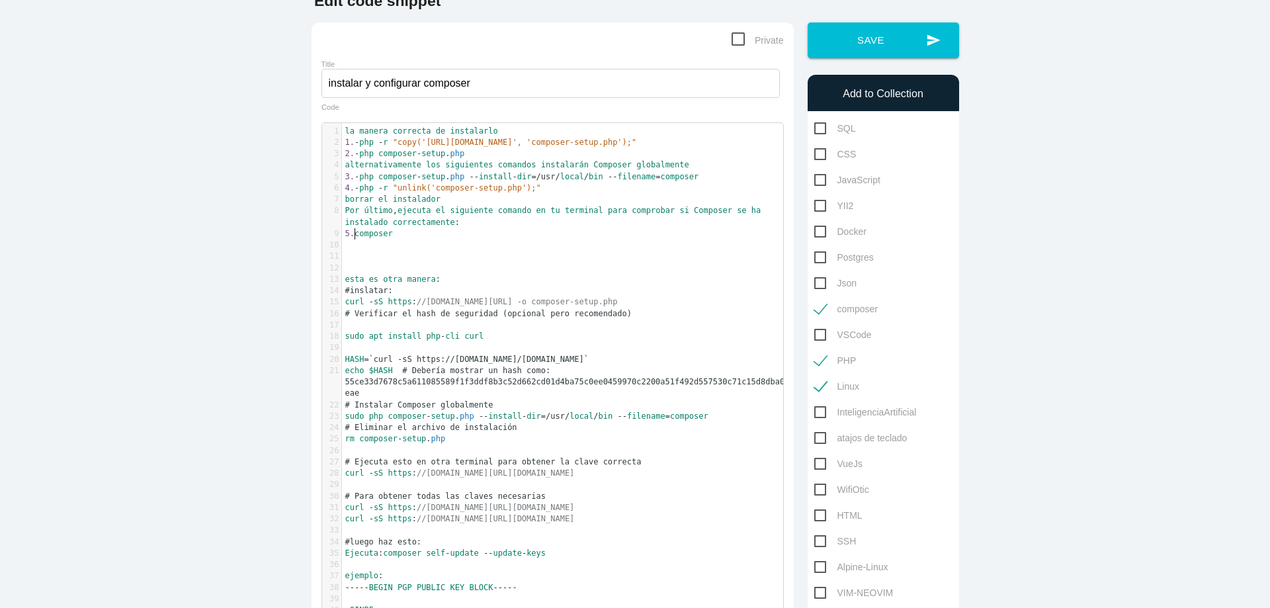
type textarea "5.-"
click at [478, 151] on pre "2. - php composer - setup . php" at bounding box center [567, 153] width 451 height 11
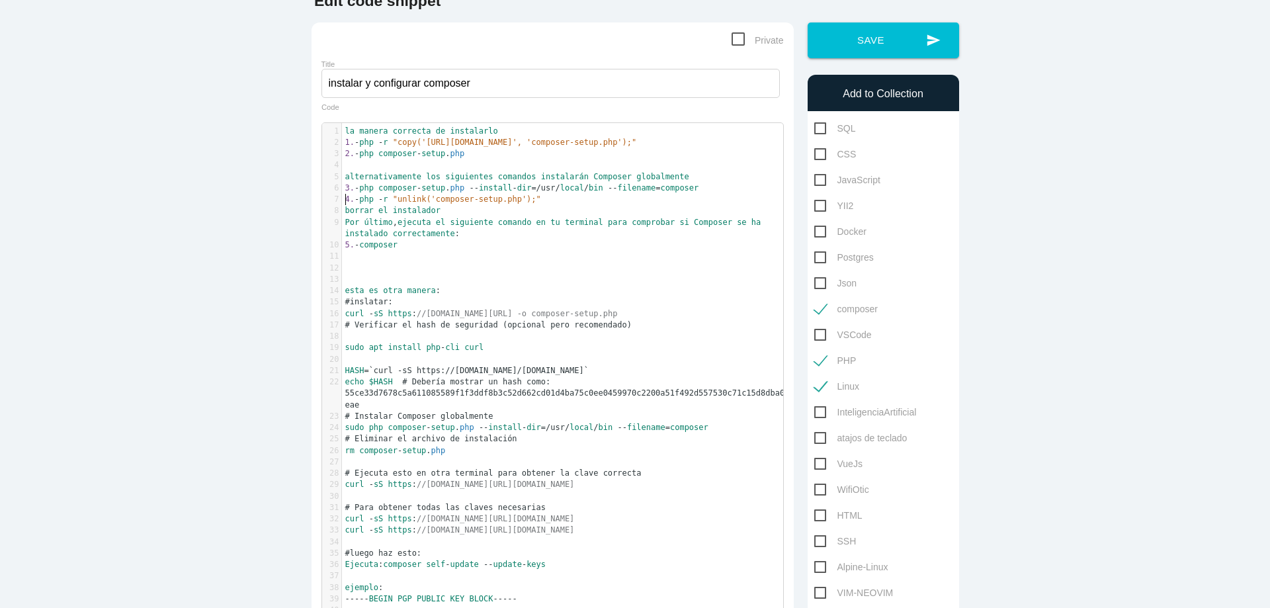
type textarea "4.-php -r "unlink('composer-setup.php');""
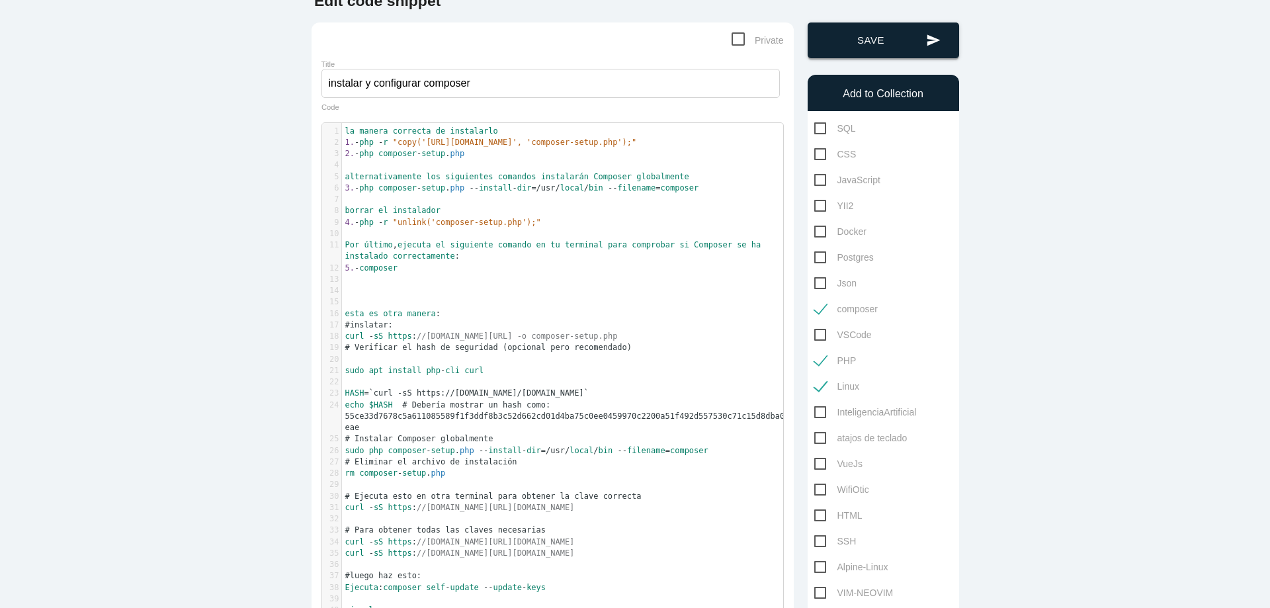
click at [886, 46] on button "send Save" at bounding box center [883, 40] width 151 height 36
